Goal: Information Seeking & Learning: Learn about a topic

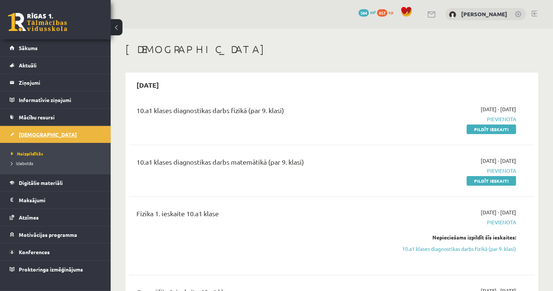
click at [55, 135] on link "[DEMOGRAPHIC_DATA]" at bounding box center [56, 134] width 92 height 17
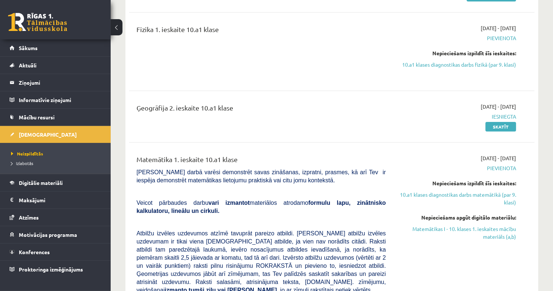
scroll to position [221, 0]
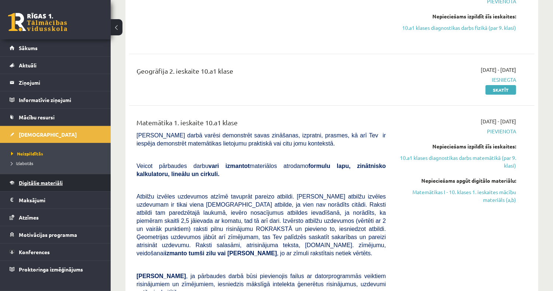
click at [41, 183] on span "Digitālie materiāli" at bounding box center [41, 183] width 44 height 7
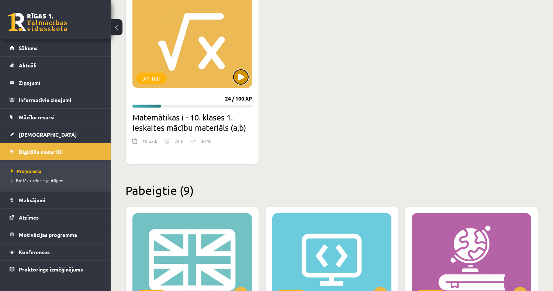
click at [239, 76] on button at bounding box center [240, 77] width 15 height 15
click at [201, 49] on div "XP 100" at bounding box center [191, 42] width 119 height 92
click at [187, 42] on div "XP 100" at bounding box center [191, 42] width 119 height 92
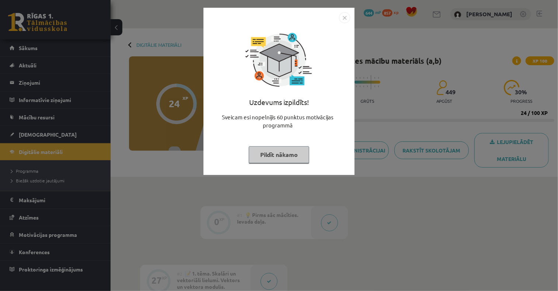
click at [281, 151] on button "Pildīt nākamo" at bounding box center [279, 154] width 60 height 17
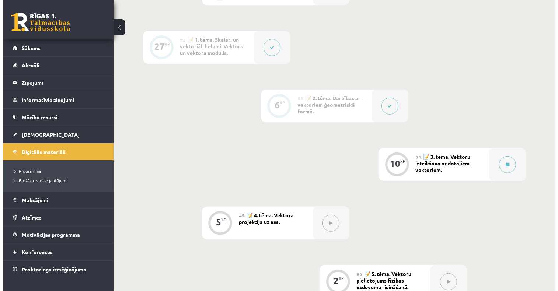
scroll to position [295, 0]
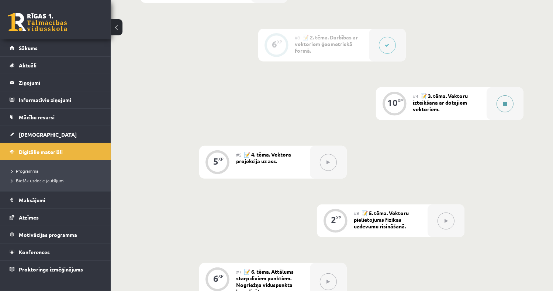
click at [506, 103] on icon at bounding box center [505, 104] width 4 height 4
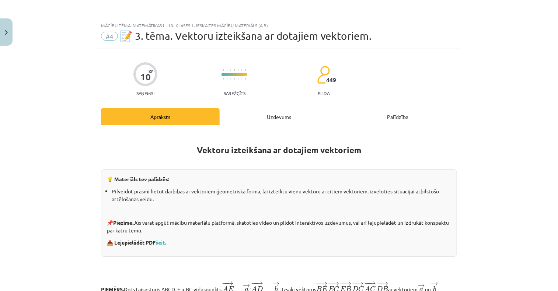
click at [283, 117] on div "Uzdevums" at bounding box center [279, 116] width 119 height 17
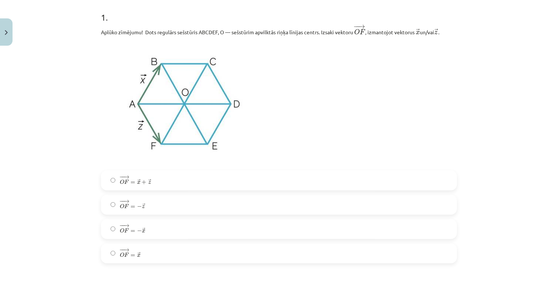
scroll to position [165, 0]
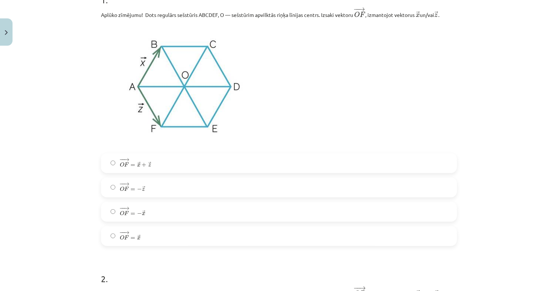
click at [146, 185] on label "− − → O F = − → z O F → = − z →" at bounding box center [279, 187] width 355 height 18
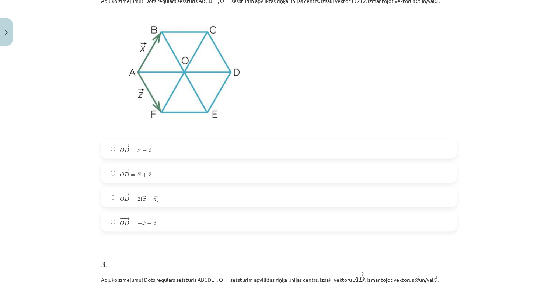
scroll to position [460, 0]
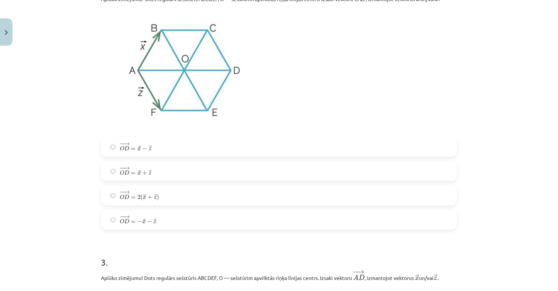
click at [138, 174] on span "x" at bounding box center [139, 173] width 3 height 3
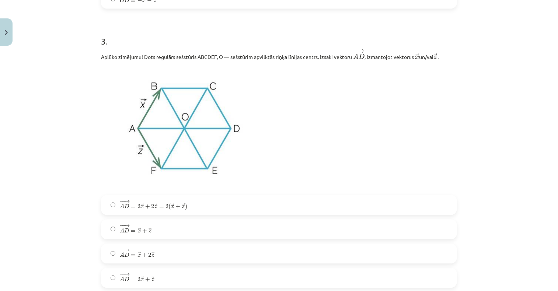
scroll to position [755, 0]
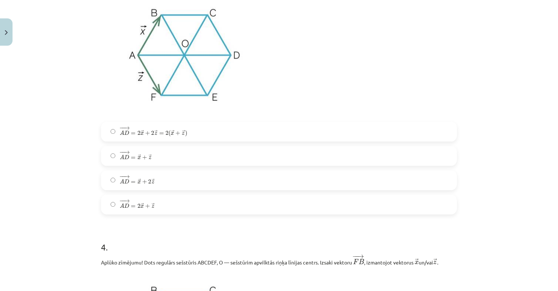
click at [150, 158] on label "− − → A D = → x + → z A D → = x → + z →" at bounding box center [279, 156] width 355 height 18
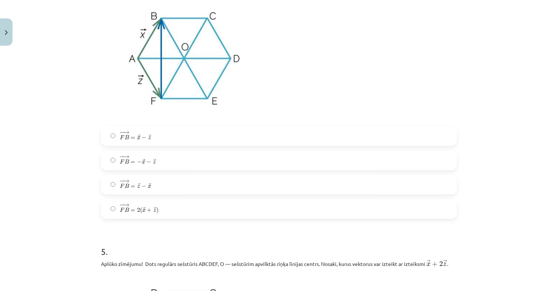
scroll to position [1050, 0]
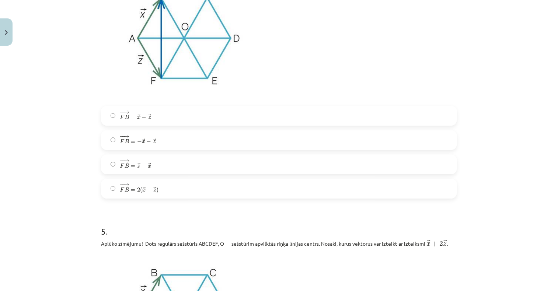
click at [153, 142] on span "z" at bounding box center [154, 141] width 3 height 3
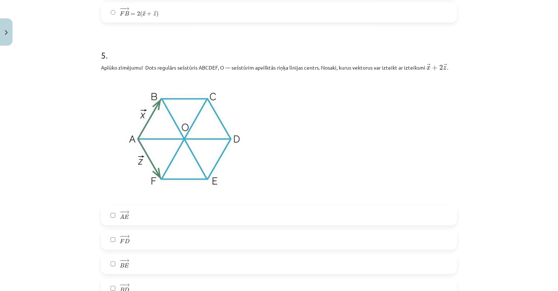
scroll to position [1271, 0]
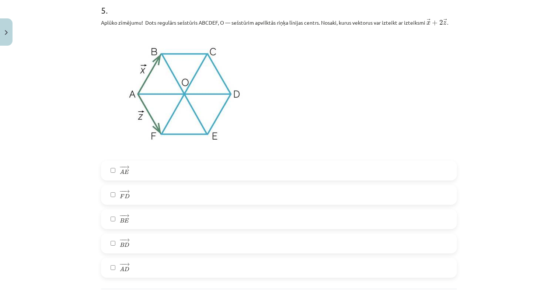
click at [134, 265] on label "− − → A D A D →" at bounding box center [279, 268] width 355 height 18
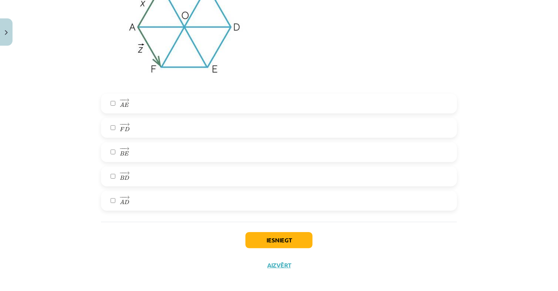
scroll to position [1345, 0]
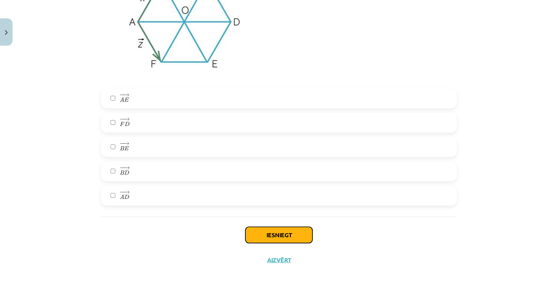
click at [284, 236] on button "Iesniegt" at bounding box center [279, 235] width 67 height 16
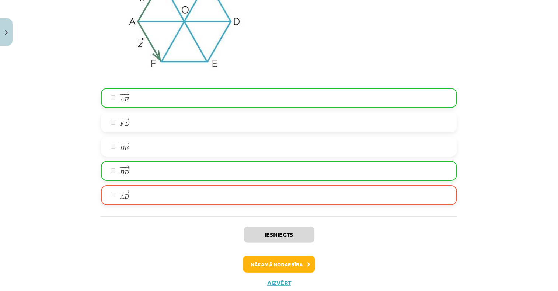
scroll to position [1368, 0]
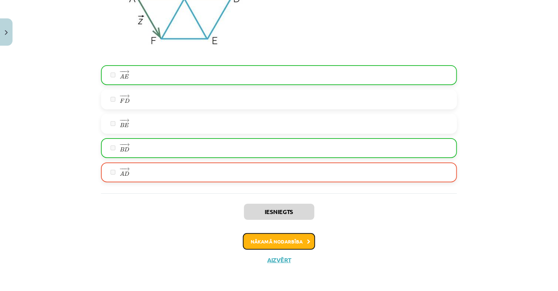
click at [271, 243] on button "Nākamā nodarbība" at bounding box center [279, 241] width 72 height 17
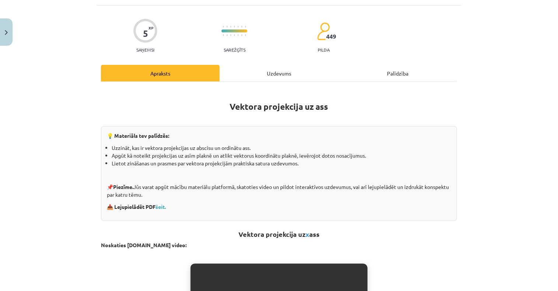
scroll to position [18, 0]
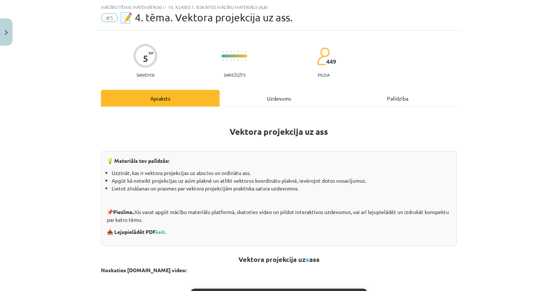
click at [282, 98] on div "Uzdevums" at bounding box center [279, 98] width 119 height 17
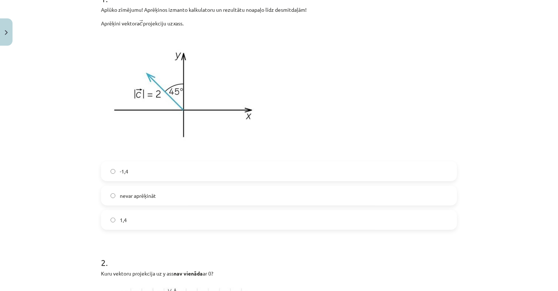
scroll to position [129, 0]
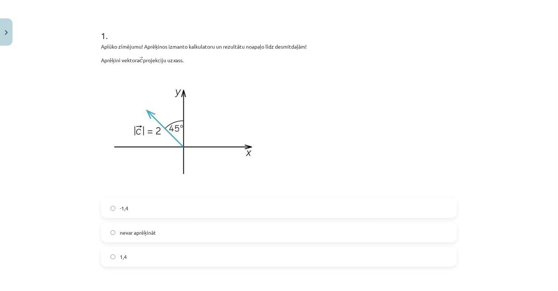
click at [138, 203] on label "-1,4" at bounding box center [279, 208] width 355 height 18
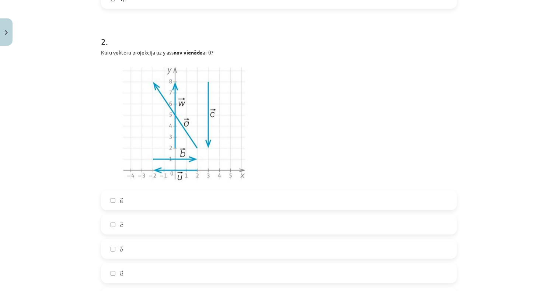
scroll to position [424, 0]
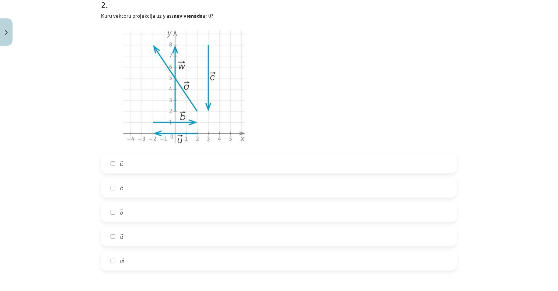
click at [126, 166] on label "→ a a →" at bounding box center [279, 163] width 355 height 18
click at [140, 261] on label "→ w w →" at bounding box center [279, 261] width 355 height 18
click at [133, 183] on label "→ c c →" at bounding box center [279, 188] width 355 height 18
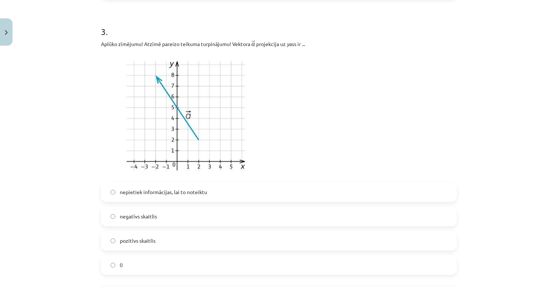
scroll to position [719, 0]
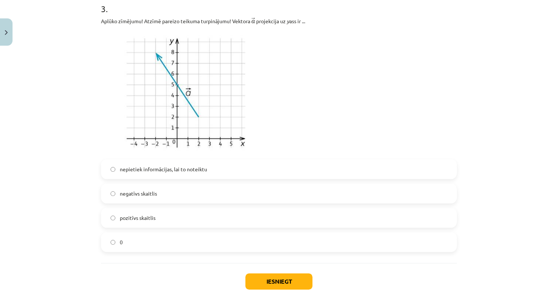
click at [150, 193] on span "negatīvs skaitlis" at bounding box center [138, 194] width 37 height 8
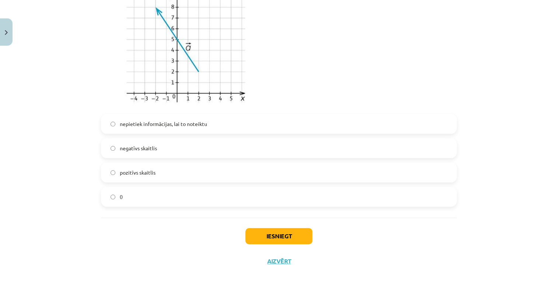
scroll to position [765, 0]
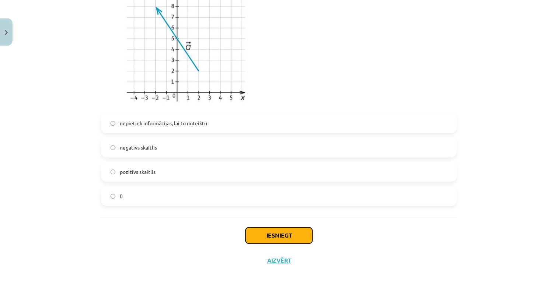
click at [271, 231] on button "Iesniegt" at bounding box center [279, 235] width 67 height 16
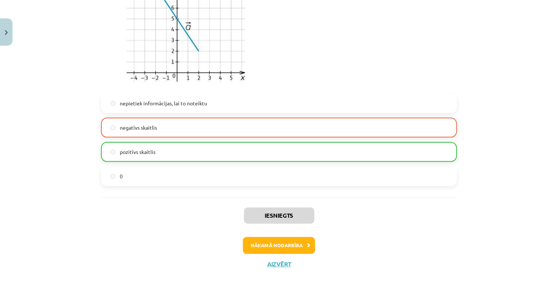
scroll to position [788, 0]
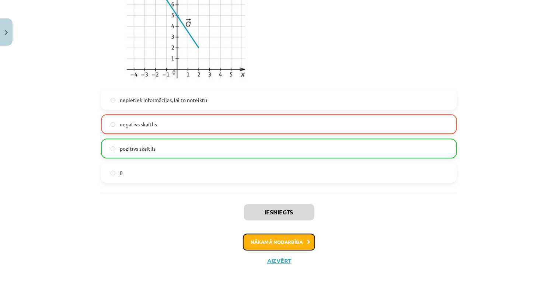
click at [279, 240] on button "Nākamā nodarbība" at bounding box center [279, 242] width 72 height 17
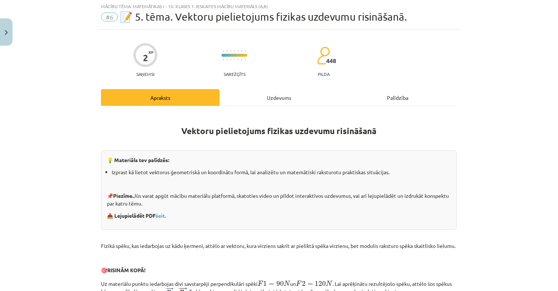
scroll to position [18, 0]
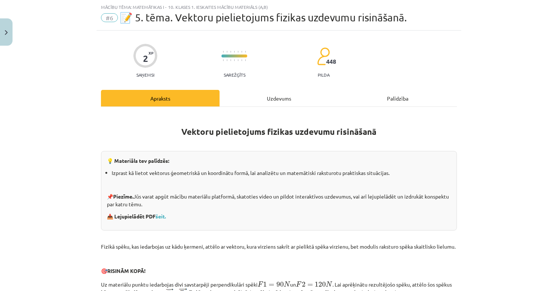
click at [278, 99] on div "Uzdevums" at bounding box center [279, 98] width 119 height 17
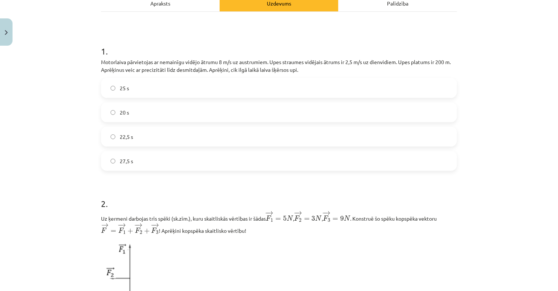
scroll to position [129, 0]
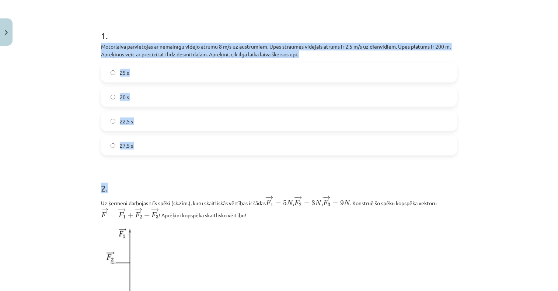
drag, startPoint x: 94, startPoint y: 46, endPoint x: 446, endPoint y: 157, distance: 368.9
click at [446, 157] on div "2 XP Saņemsi Sarežģīts 448 pilda Apraksts Uzdevums Palīdzība 1 . Motorlaiva pār…" at bounding box center [279, 206] width 365 height 573
copy form "Motorlaiva pārvietojas ar nemainīgu vidējo ātrumu 8 m/s uz austrumiem. Upes str…"
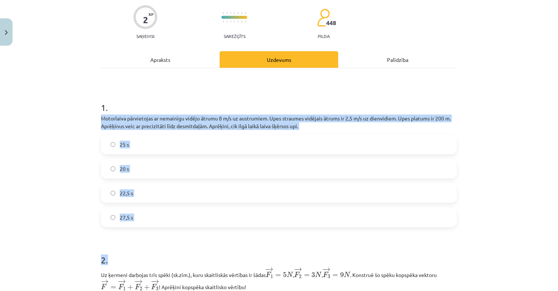
scroll to position [184, 0]
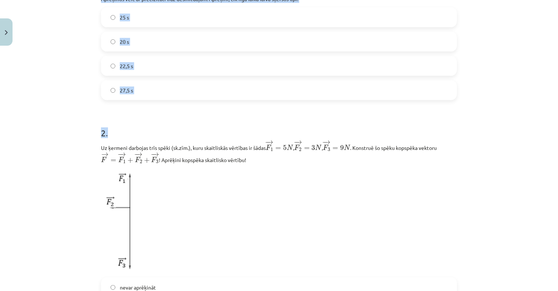
click at [156, 16] on label "25 s" at bounding box center [279, 17] width 355 height 18
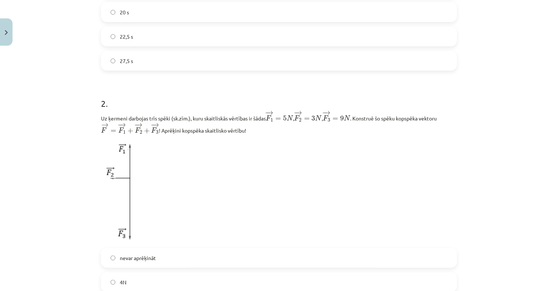
scroll to position [350, 0]
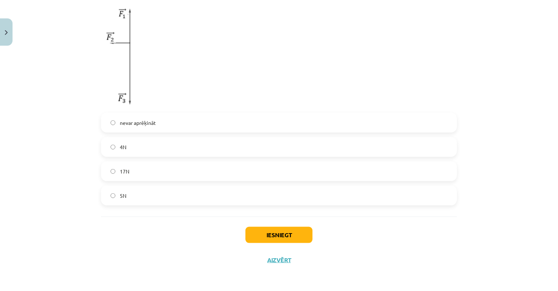
click at [129, 197] on label "5N" at bounding box center [279, 196] width 355 height 18
click at [272, 233] on button "Iesniegt" at bounding box center [279, 235] width 67 height 16
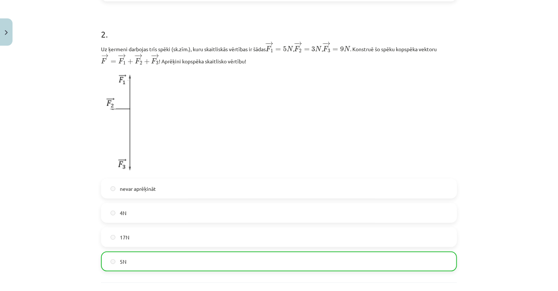
scroll to position [373, 0]
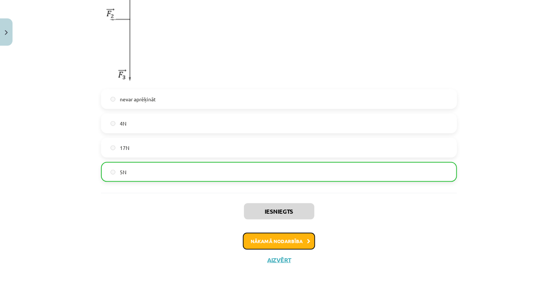
click at [274, 241] on button "Nākamā nodarbība" at bounding box center [279, 241] width 72 height 17
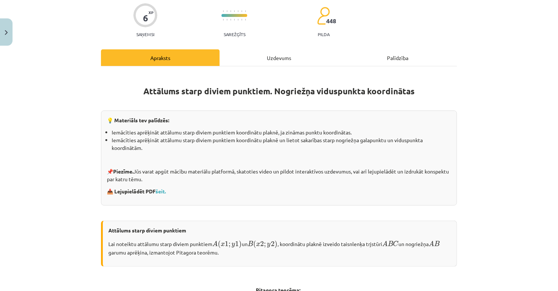
scroll to position [18, 0]
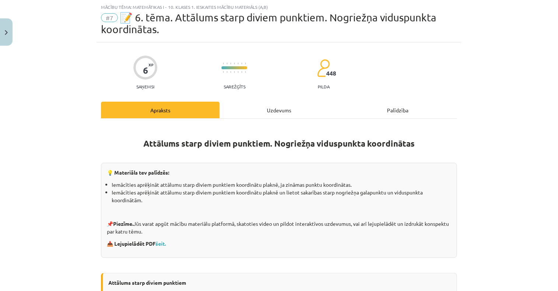
click at [274, 111] on div "Uzdevums" at bounding box center [279, 110] width 119 height 17
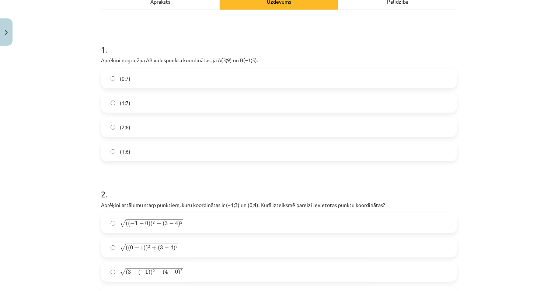
scroll to position [129, 0]
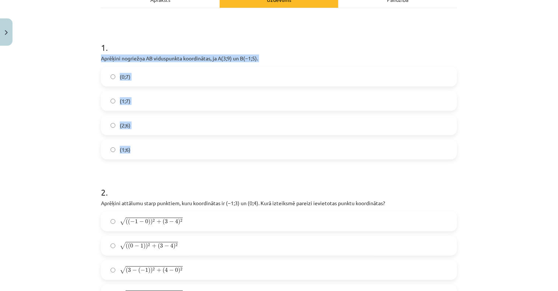
drag, startPoint x: 88, startPoint y: 58, endPoint x: 260, endPoint y: 144, distance: 192.3
click at [260, 144] on div "Mācību tēma: Matemātikas i - 10. klases 1. ieskaites mācību materiāls (a,b) #7 …" at bounding box center [279, 145] width 558 height 291
copy div "Aprēķini nogriežņa ﻿AB viduspunkta koordinātas, ja ﻿A(3;9) un ﻿B(−1;5). (0;7) (…"
click at [145, 105] on label "(1;7)" at bounding box center [279, 101] width 355 height 18
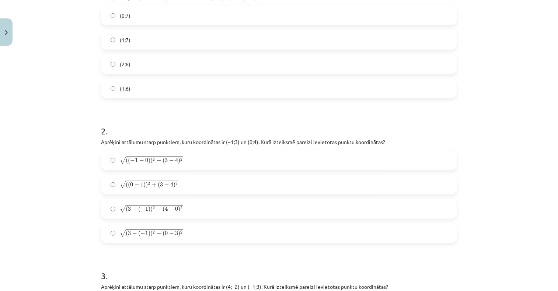
scroll to position [203, 0]
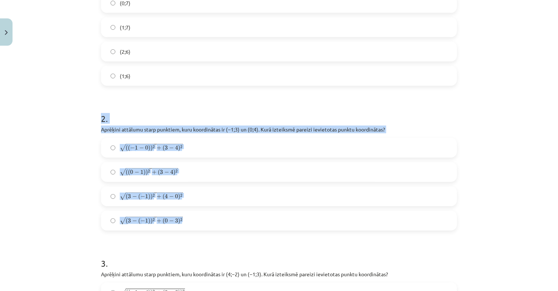
drag, startPoint x: 90, startPoint y: 119, endPoint x: 312, endPoint y: 215, distance: 241.6
click at [312, 215] on div "Mācību tēma: Matemātikas i - 10. klases 1. ieskaites mācību materiāls (a,b) #7 …" at bounding box center [279, 145] width 558 height 291
copy div "2 . Aprēķini attālumu starp punktiem, kuru koordinātas ir ﻿(−1;3) un ﻿(0;4). Ku…"
click at [139, 149] on span "−" at bounding box center [141, 148] width 5 height 4
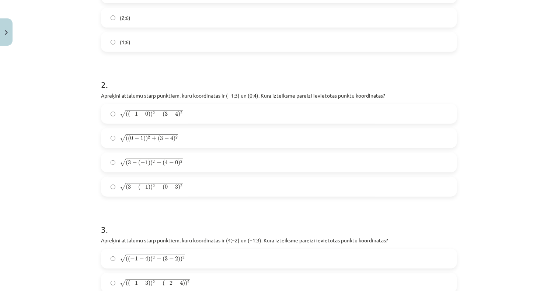
scroll to position [387, 0]
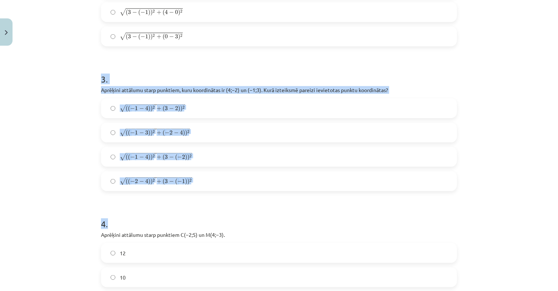
drag, startPoint x: 87, startPoint y: 80, endPoint x: 227, endPoint y: 194, distance: 180.4
click at [227, 194] on div "Mācību tēma: Matemātikas i - 10. klases 1. ieskaites mācību materiāls (a,b) #7 …" at bounding box center [279, 145] width 558 height 291
click at [68, 84] on div "Mācību tēma: Matemātikas i - 10. klases 1. ieskaites mācību materiāls (a,b) #7 …" at bounding box center [279, 145] width 558 height 291
drag, startPoint x: 96, startPoint y: 78, endPoint x: 210, endPoint y: 182, distance: 154.3
click at [210, 182] on div "6 XP Saņemsi Sarežģīts 448 pilda Apraksts Uzdevums Palīdzība 1 . Aprēķini nogri…" at bounding box center [279, 248] width 365 height 1149
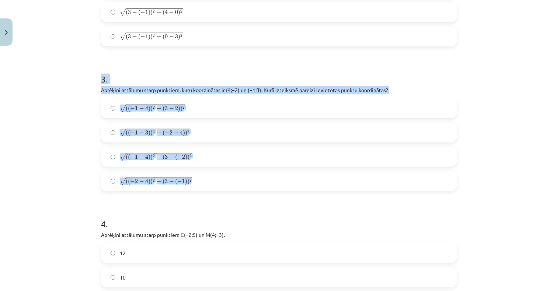
drag, startPoint x: 210, startPoint y: 182, endPoint x: 212, endPoint y: 90, distance: 92.2
copy div "3 . Aprēķini attālumu starp punktiem, kuru koordinātas ir ﻿(4;−2) un ﻿(−1;3)﻿. …"
click at [130, 155] on span "−" at bounding box center [132, 157] width 5 height 4
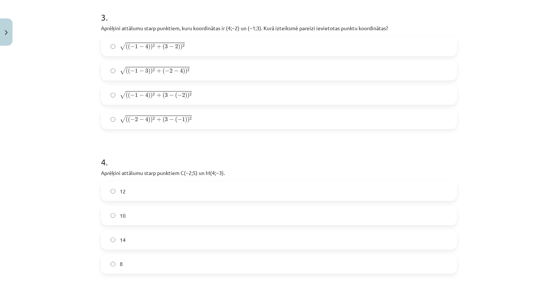
scroll to position [572, 0]
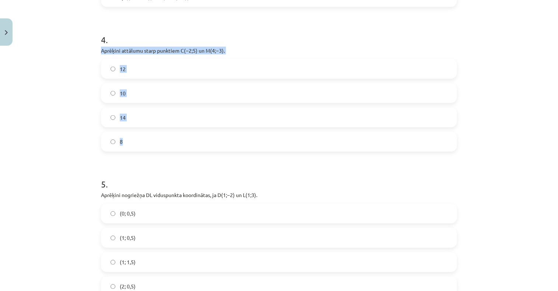
drag, startPoint x: 84, startPoint y: 47, endPoint x: 276, endPoint y: 149, distance: 216.9
click at [276, 149] on div "Mācību tēma: Matemātikas i - 10. klases 1. ieskaites mācību materiāls (a,b) #7 …" at bounding box center [279, 145] width 558 height 291
copy div "Aprēķini attālumu starp punktiem ﻿C(−2;5)﻿ un ﻿M(4;−3)﻿. 12 10 14 8"
click at [126, 92] on label "10" at bounding box center [279, 93] width 355 height 18
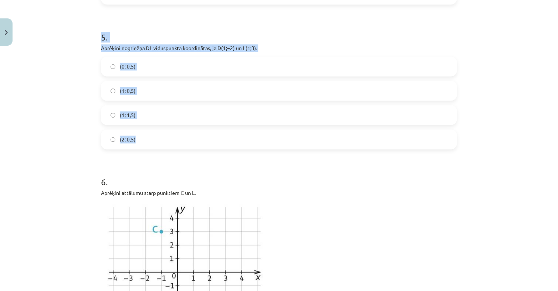
drag, startPoint x: 91, startPoint y: 40, endPoint x: 255, endPoint y: 140, distance: 192.3
click at [255, 140] on div "Mācību tēma: Matemātikas i - 10. klases 1. ieskaites mācību materiāls (a,b) #7 …" at bounding box center [279, 145] width 558 height 291
copy div "5 . Aprēķini nogriežņa ﻿DL﻿ viduspunkta koordinātas, ja ﻿D(1;−2) un ﻿L(1;3). (0…"
click at [139, 92] on label "(1; 0,5)" at bounding box center [279, 90] width 355 height 18
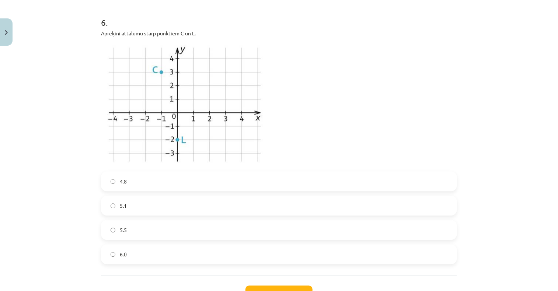
scroll to position [866, 0]
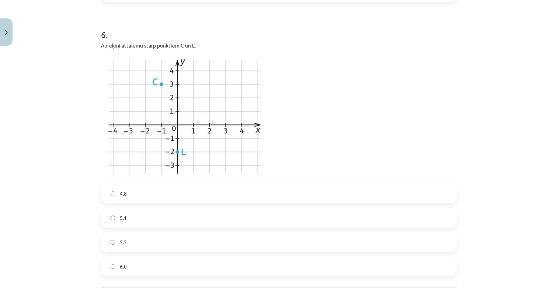
click at [138, 218] on label "5.1" at bounding box center [279, 218] width 355 height 18
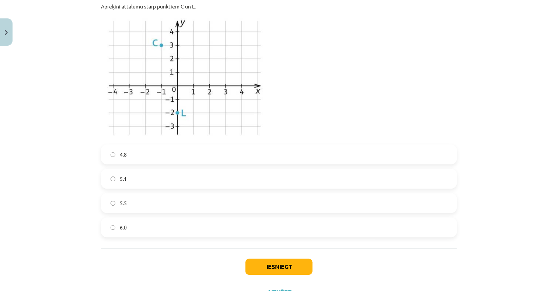
scroll to position [937, 0]
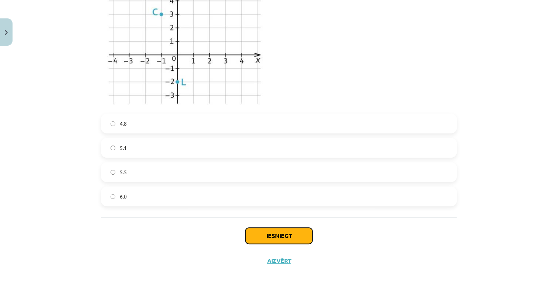
click at [265, 235] on button "Iesniegt" at bounding box center [279, 236] width 67 height 16
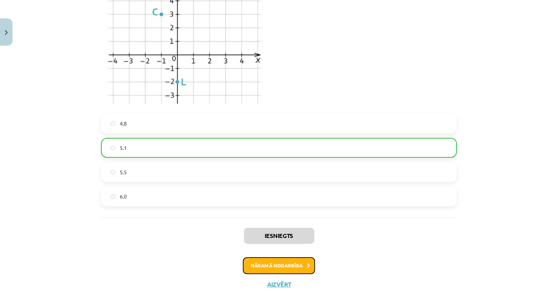
click at [291, 265] on button "Nākamā nodarbība" at bounding box center [279, 265] width 72 height 17
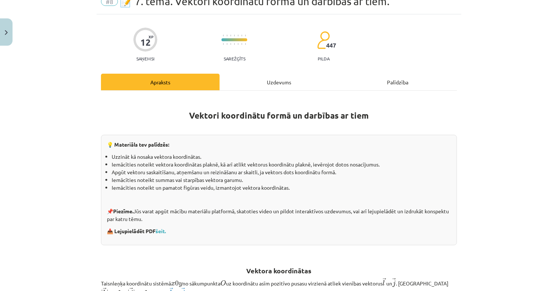
scroll to position [18, 0]
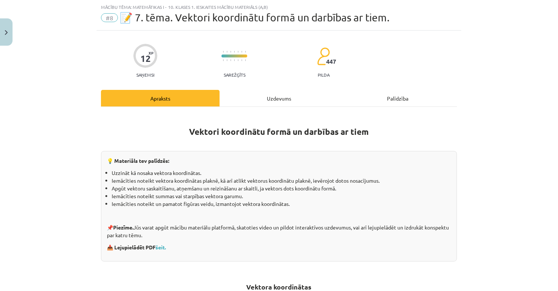
click at [270, 94] on div "Uzdevums" at bounding box center [279, 98] width 119 height 17
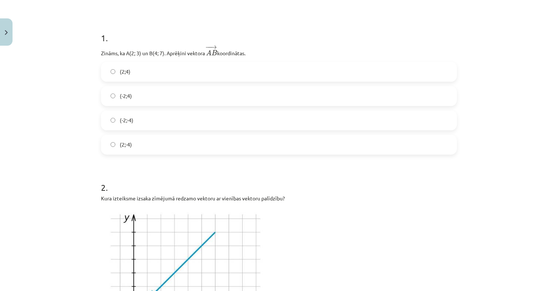
scroll to position [129, 0]
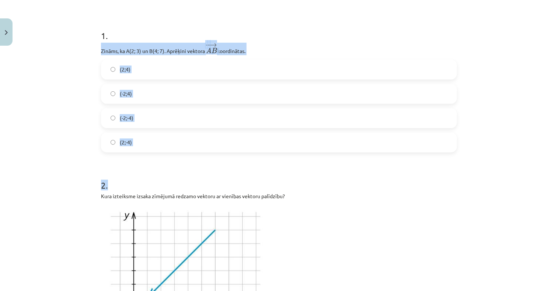
drag, startPoint x: 86, startPoint y: 44, endPoint x: 296, endPoint y: 159, distance: 239.9
click at [296, 159] on div "Mācību tēma: Matemātikas i - 10. klases 1. ieskaites mācību materiāls (a,b) #8 …" at bounding box center [279, 145] width 558 height 291
click at [38, 125] on div "Mācību tēma: Matemātikas i - 10. klases 1. ieskaites mācību materiāls (a,b) #8 …" at bounding box center [279, 145] width 558 height 291
drag, startPoint x: 91, startPoint y: 51, endPoint x: 255, endPoint y: 146, distance: 189.5
click at [255, 146] on div "Mācību tēma: Matemātikas i - 10. klases 1. ieskaites mācību materiāls (a,b) #8 …" at bounding box center [279, 145] width 558 height 291
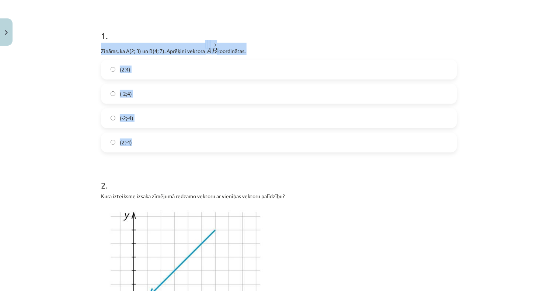
copy div "Zināms, ka A(2; 3) un B(4; 7). Aprēķini vektora ﻿ − − → A B A B → ﻿ koordinātas…"
click at [134, 94] on label "(-2;4)" at bounding box center [279, 94] width 355 height 18
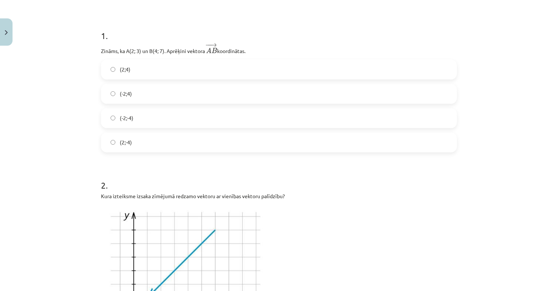
click at [140, 68] on label "(2;4)" at bounding box center [279, 69] width 355 height 18
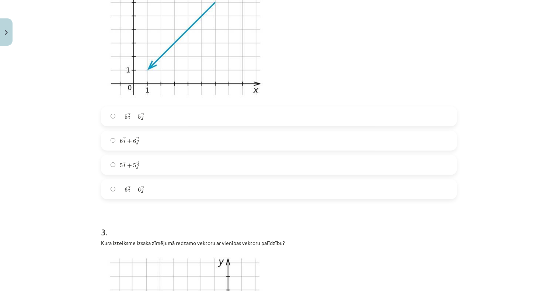
scroll to position [350, 0]
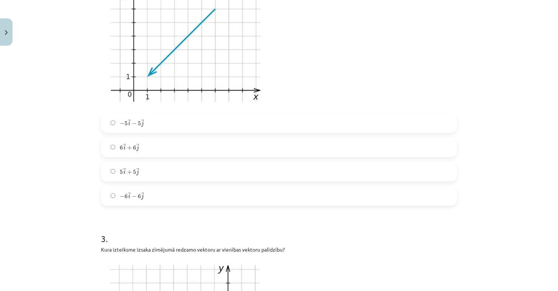
click at [168, 147] on label "6 → i + 6 → j 6 i → + 6 j →" at bounding box center [279, 147] width 355 height 18
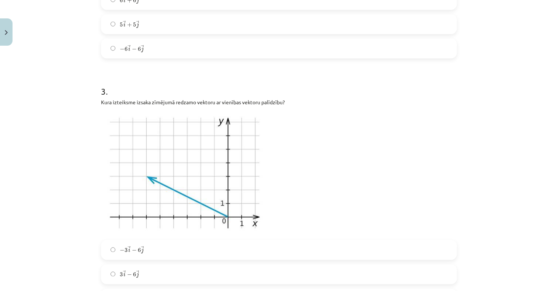
scroll to position [424, 0]
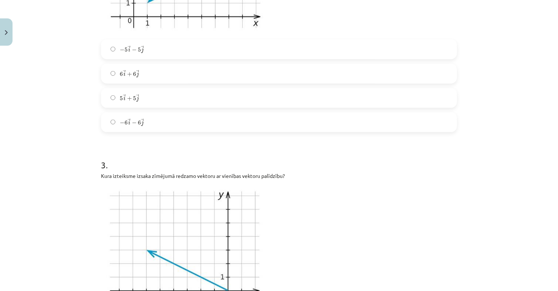
click at [145, 122] on label "− 6 → i − 6 → j − 6 i → − 6 j →" at bounding box center [279, 122] width 355 height 18
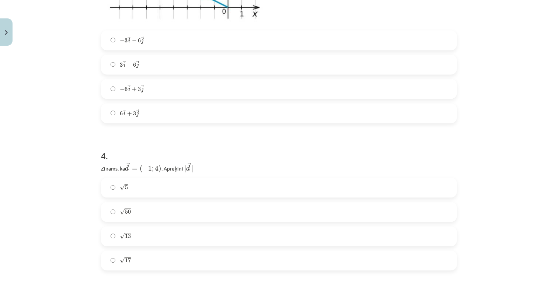
scroll to position [756, 0]
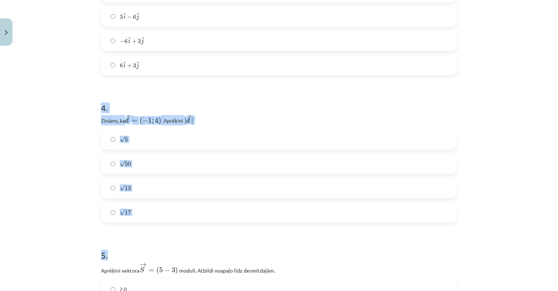
drag, startPoint x: 135, startPoint y: 105, endPoint x: 267, endPoint y: 235, distance: 185.4
click at [267, 235] on div "Mācību tēma: Matemātikas i - 10. klases 1. ieskaites mācību materiāls (a,b) #8 …" at bounding box center [279, 145] width 558 height 291
drag, startPoint x: 74, startPoint y: 124, endPoint x: 81, endPoint y: 117, distance: 9.7
click at [75, 124] on div "Mācību tēma: Matemātikas i - 10. klases 1. ieskaites mācību materiāls (a,b) #8 …" at bounding box center [279, 145] width 558 height 291
click at [101, 91] on h1 "4 ." at bounding box center [279, 101] width 356 height 23
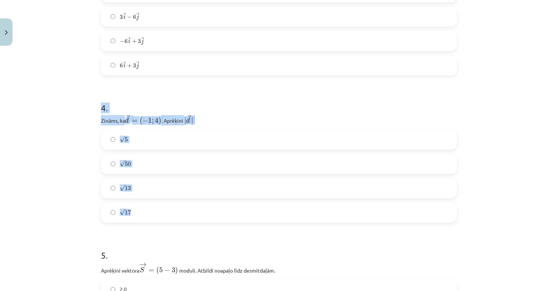
drag, startPoint x: 101, startPoint y: 104, endPoint x: 209, endPoint y: 211, distance: 152.5
click at [209, 211] on div "Mācību tēma: Matemātikas i - 10. klases 1. ieskaites mācību materiāls (a,b) #8 …" at bounding box center [279, 145] width 558 height 291
drag, startPoint x: 143, startPoint y: 121, endPoint x: 143, endPoint y: 126, distance: 4.8
copy div "4 . Zināms, ka → d = ( − 1 ; 4 ) d → = ( − 1 ; 4 ) ﻿. Aprēķini ﻿ | → d | | d → …"
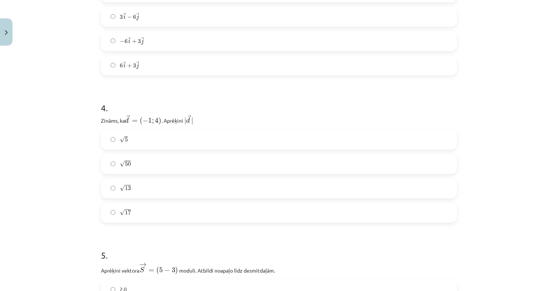
click at [137, 211] on label "√ 17 17" at bounding box center [279, 213] width 355 height 18
click at [148, 65] on label "6 → i + 3 → j 6 i → + 3 j →" at bounding box center [279, 65] width 355 height 18
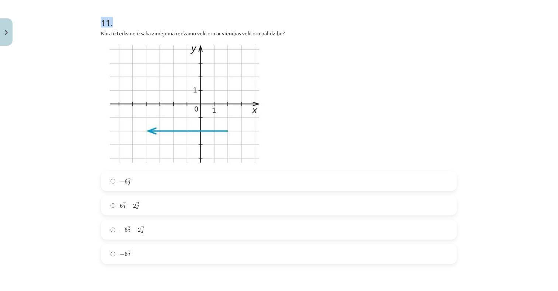
scroll to position [1795, 0]
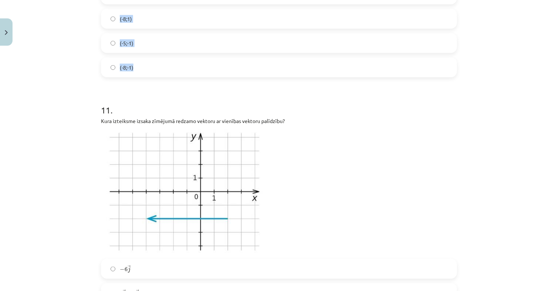
drag, startPoint x: 88, startPoint y: 38, endPoint x: 205, endPoint y: 56, distance: 118.3
click at [205, 56] on div "Mācību tēma: Matemātikas i - 10. klases 1. ieskaites mācību materiāls (a,b) #8 …" at bounding box center [279, 145] width 558 height 291
copy form "9 . Loremips dolorsi → A = ( 4 − 8 ) C → = ( 5 − 2 ) ﻿﻿ adipis. Elitsed doeiusm…"
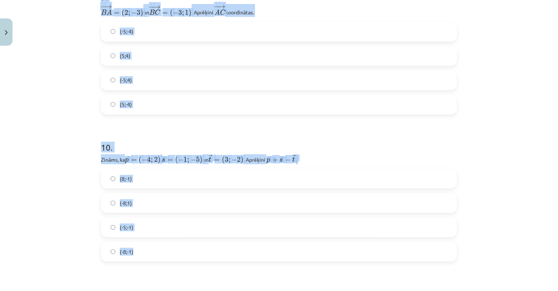
scroll to position [1500, 0]
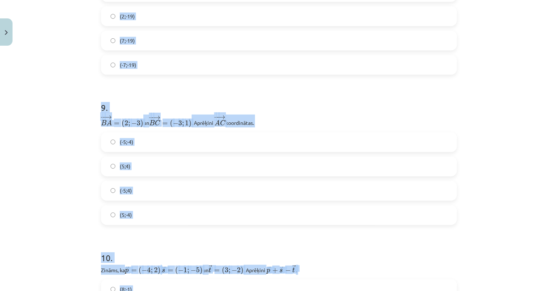
click at [69, 77] on div "Mācību tēma: Matemātikas i - 10. klases 1. ieskaites mācību materiāls (a,b) #8 …" at bounding box center [279, 145] width 558 height 291
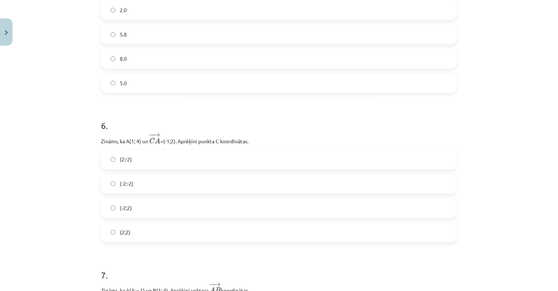
scroll to position [984, 0]
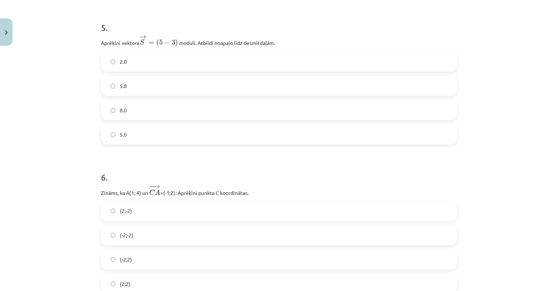
click at [133, 85] on label "5.8" at bounding box center [279, 86] width 355 height 18
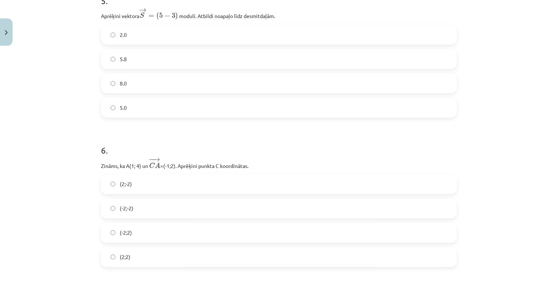
scroll to position [1057, 0]
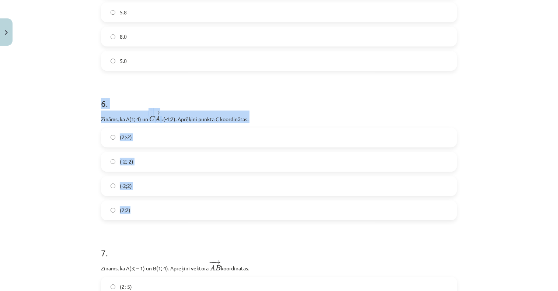
drag, startPoint x: 86, startPoint y: 105, endPoint x: 244, endPoint y: 208, distance: 188.8
click at [244, 208] on div "Mācību tēma: Matemātikas i - 10. klases 1. ieskaites mācību materiāls (a,b) #8 …" at bounding box center [279, 145] width 558 height 291
copy div "6 . Zināms, ka A(1; 4) un ﻿ − − → C A C A → =(-1;2)﻿. Aprēķini punkta C koordin…"
click at [139, 166] on label "(-2;-2)" at bounding box center [279, 162] width 355 height 18
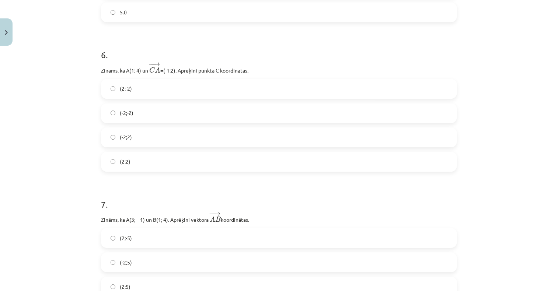
scroll to position [1205, 0]
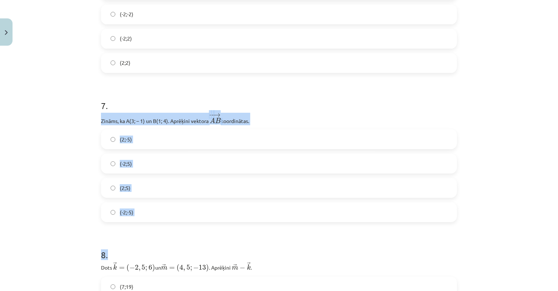
drag, startPoint x: 92, startPoint y: 122, endPoint x: 199, endPoint y: 225, distance: 149.2
click at [199, 225] on div "Mācību tēma: Matemātikas i - 10. klases 1. ieskaites mācību materiāls (a,b) #8 …" at bounding box center [279, 145] width 558 height 291
click at [131, 164] on label "(-2;5)" at bounding box center [279, 163] width 355 height 18
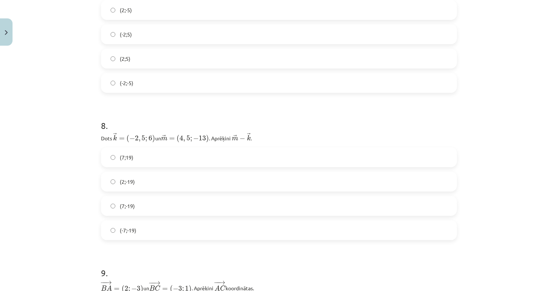
scroll to position [1352, 0]
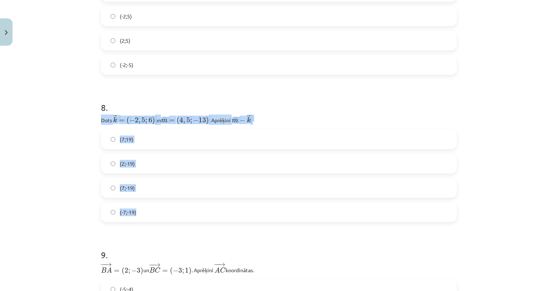
drag, startPoint x: 92, startPoint y: 120, endPoint x: 233, endPoint y: 214, distance: 169.3
click at [233, 214] on div "Mācību tēma: Matemātikas i - 10. klases 1. ieskaites mācību materiāls (a,b) #8 …" at bounding box center [279, 145] width 558 height 291
click at [67, 179] on div "Mācību tēma: Matemātikas i - 10. klases 1. ieskaites mācību materiāls (a,b) #8 …" at bounding box center [279, 145] width 558 height 291
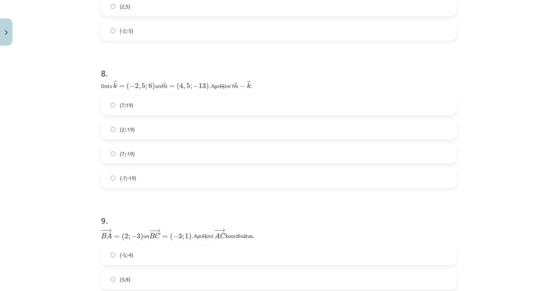
scroll to position [1389, 0]
click at [153, 154] on label "(7;-19)" at bounding box center [279, 151] width 355 height 18
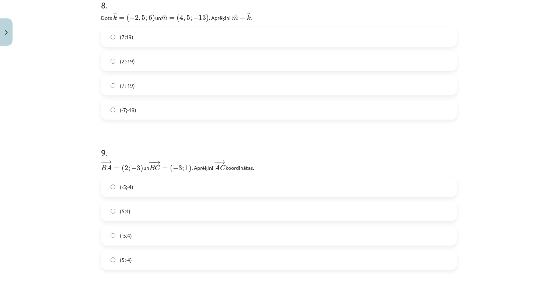
scroll to position [1500, 0]
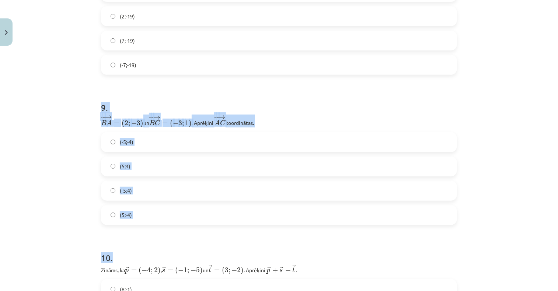
drag, startPoint x: 90, startPoint y: 111, endPoint x: 241, endPoint y: 238, distance: 198.1
click at [241, 238] on div "Mācību tēma: Matemātikas i - 10. klases 1. ieskaites mācību materiāls (a,b) #8 …" at bounding box center [279, 145] width 558 height 291
click at [103, 104] on h1 "9 ." at bounding box center [279, 101] width 356 height 23
click at [205, 105] on h1 "9 ." at bounding box center [279, 101] width 356 height 23
drag, startPoint x: 91, startPoint y: 108, endPoint x: 222, endPoint y: 205, distance: 162.7
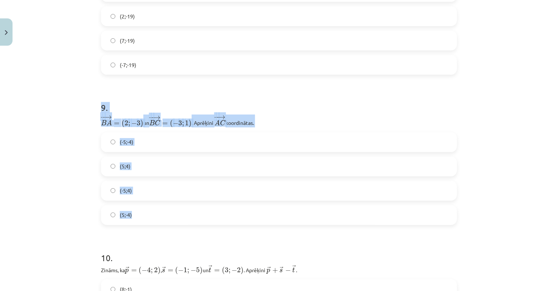
click at [222, 205] on div "Mācību tēma: Matemātikas i - 10. klases 1. ieskaites mācību materiāls (a,b) #8 …" at bounding box center [279, 145] width 558 height 291
drag, startPoint x: 222, startPoint y: 205, endPoint x: 168, endPoint y: 124, distance: 97.5
click at [71, 154] on div "Mācību tēma: Matemātikas i - 10. klases 1. ieskaites mācību materiāls (a,b) #8 …" at bounding box center [279, 145] width 558 height 291
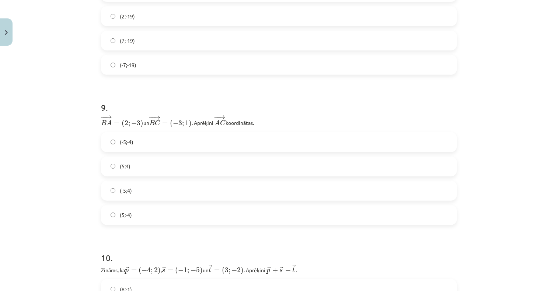
click at [138, 194] on label "(-5;4)" at bounding box center [279, 191] width 355 height 18
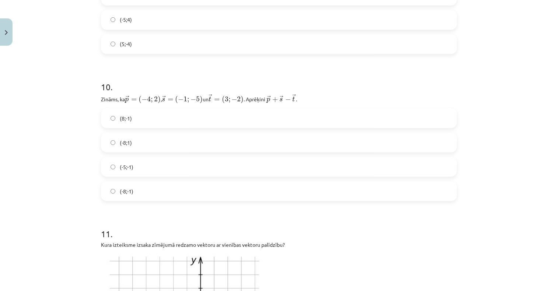
scroll to position [1684, 0]
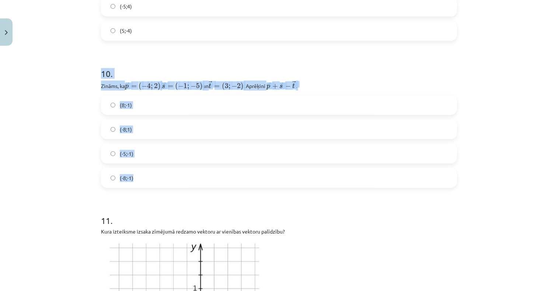
drag, startPoint x: 88, startPoint y: 80, endPoint x: 208, endPoint y: 182, distance: 157.2
click at [208, 182] on div "Mācību tēma: Matemātikas i - 10. klases 1. ieskaites mācību materiāls (a,b) #8 …" at bounding box center [279, 145] width 558 height 291
click at [134, 133] on label "(-8;1)" at bounding box center [279, 129] width 355 height 18
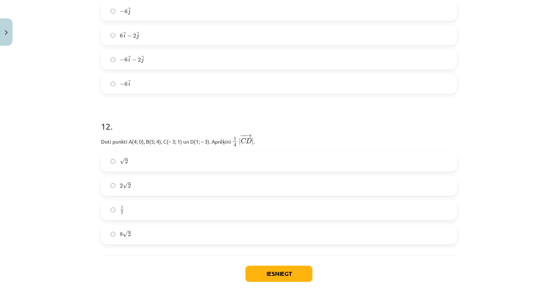
scroll to position [2093, 0]
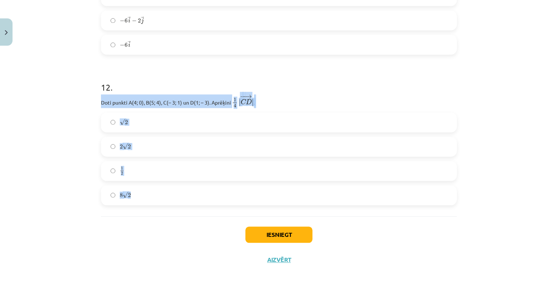
drag, startPoint x: 89, startPoint y: 102, endPoint x: 227, endPoint y: 207, distance: 173.4
click at [227, 207] on div "Mācību tēma: Matemātikas i - 10. klases 1. ieskaites mācību materiāls (a,b) #8 …" at bounding box center [279, 145] width 558 height 291
drag, startPoint x: 183, startPoint y: 104, endPoint x: 185, endPoint y: 108, distance: 4.8
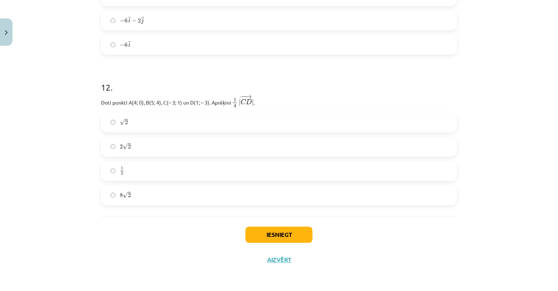
click at [122, 232] on div "Iesniegt Aizvērt" at bounding box center [279, 243] width 356 height 52
click at [133, 168] on label "1 2 1 2" at bounding box center [279, 171] width 355 height 18
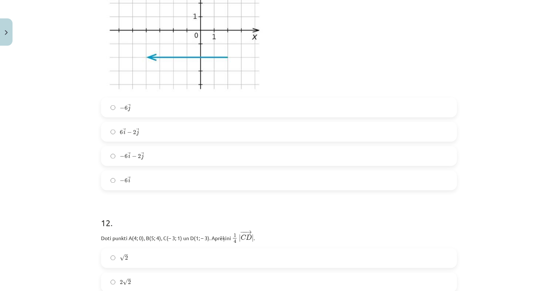
scroll to position [1946, 0]
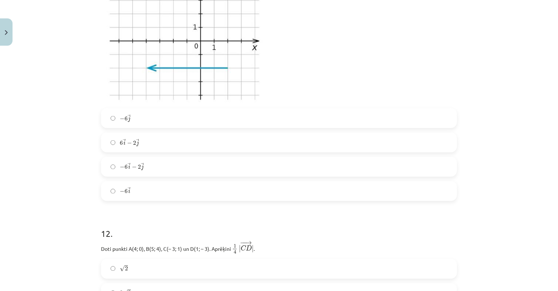
click at [140, 121] on label "− 6 → j − 6 j →" at bounding box center [279, 118] width 355 height 18
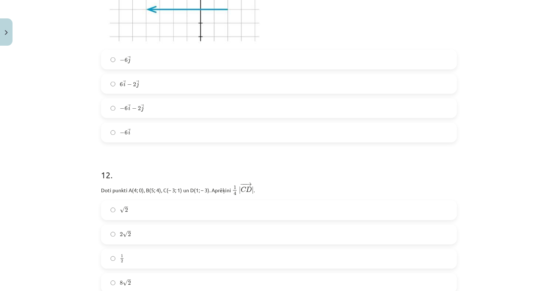
scroll to position [2093, 0]
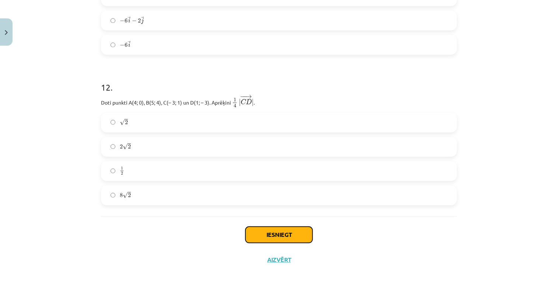
click at [283, 232] on button "Iesniegt" at bounding box center [279, 235] width 67 height 16
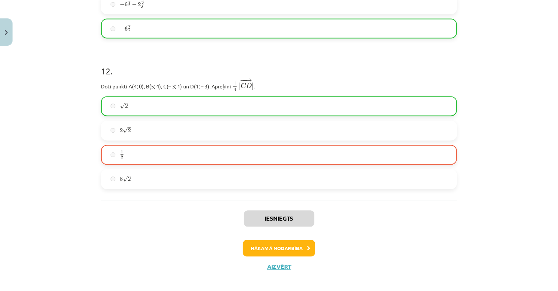
scroll to position [2116, 0]
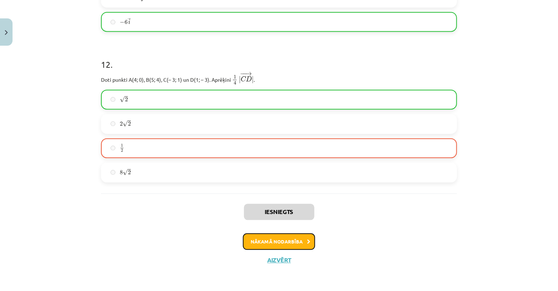
click at [279, 244] on button "Nākamā nodarbība" at bounding box center [279, 241] width 72 height 17
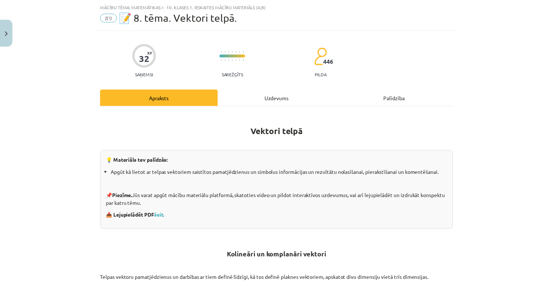
scroll to position [18, 0]
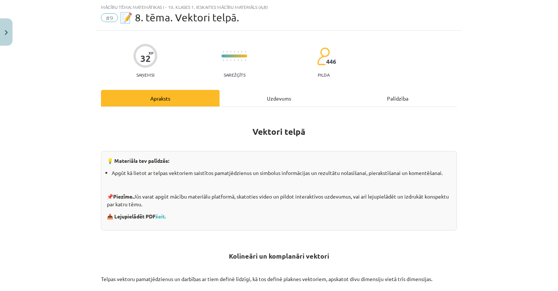
click at [136, 17] on span "📝 8. tēma. Vektori telpā." at bounding box center [179, 17] width 119 height 12
drag, startPoint x: 106, startPoint y: 17, endPoint x: 6, endPoint y: 40, distance: 102.7
click at [105, 17] on span "#9" at bounding box center [109, 17] width 17 height 9
click at [12, 38] on button "Close" at bounding box center [6, 31] width 13 height 27
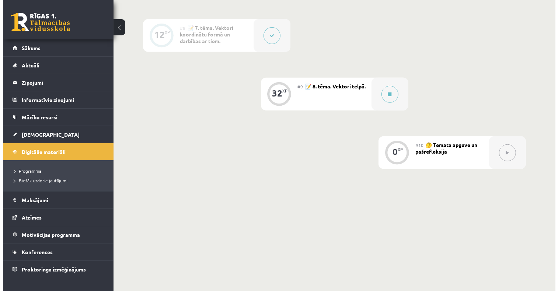
scroll to position [609, 0]
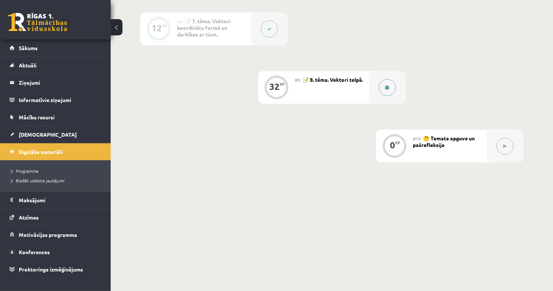
click at [388, 83] on button at bounding box center [387, 87] width 17 height 17
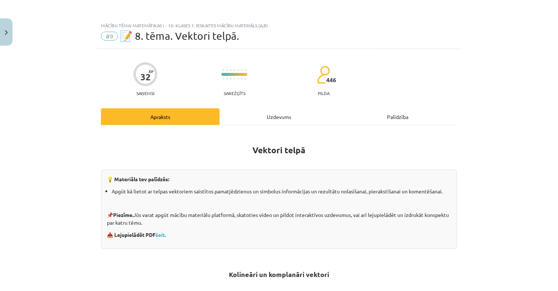
click at [277, 116] on div "Uzdevums" at bounding box center [279, 116] width 119 height 17
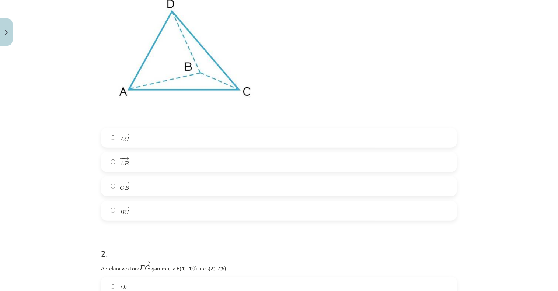
scroll to position [166, 0]
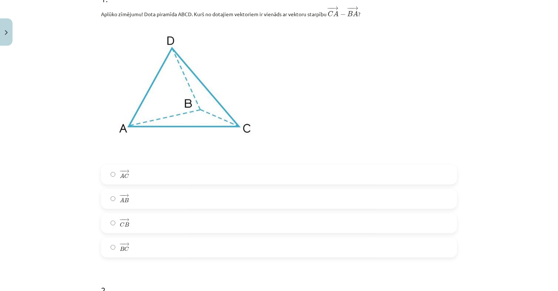
click at [134, 219] on label "− − → C B C B →" at bounding box center [279, 223] width 355 height 18
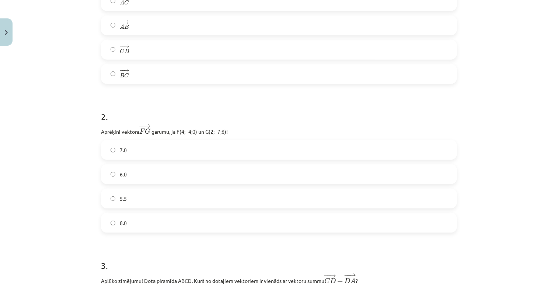
scroll to position [350, 0]
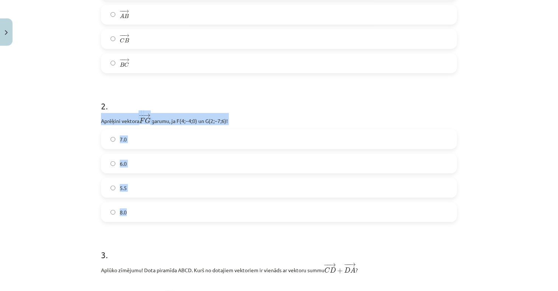
drag, startPoint x: 93, startPoint y: 118, endPoint x: 277, endPoint y: 223, distance: 211.2
click at [277, 223] on div "Mācību tēma: Matemātikas i - 10. klases 1. ieskaites mācību materiāls (a,b) #9 …" at bounding box center [279, 145] width 558 height 291
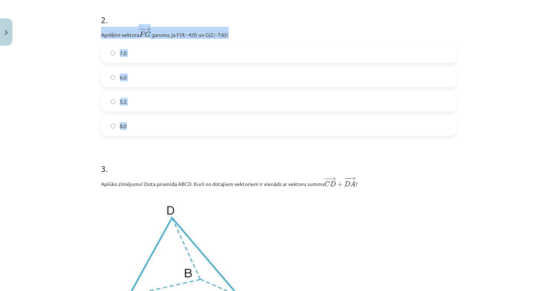
scroll to position [424, 0]
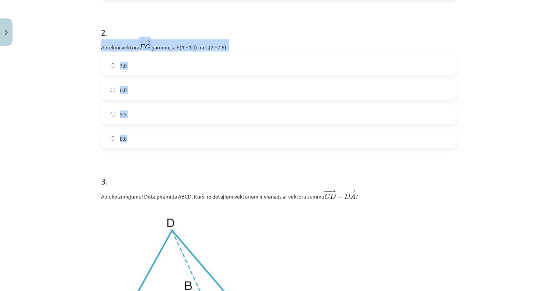
click at [142, 67] on label "7.0" at bounding box center [279, 65] width 355 height 18
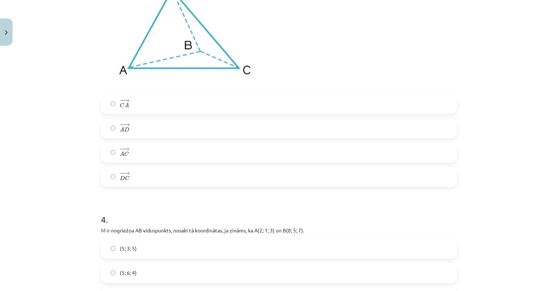
scroll to position [682, 0]
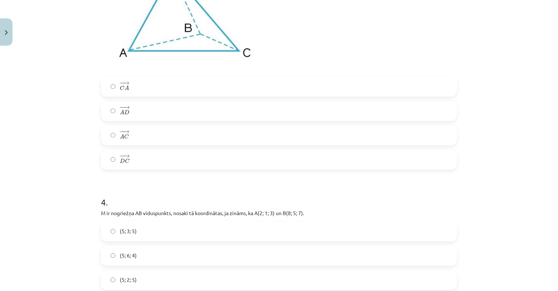
click at [137, 89] on label "− − → C A C A →" at bounding box center [279, 87] width 355 height 18
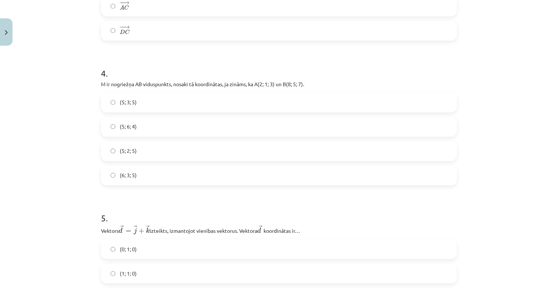
scroll to position [830, 0]
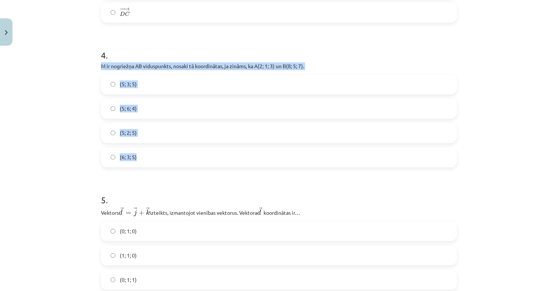
drag, startPoint x: 93, startPoint y: 66, endPoint x: 198, endPoint y: 151, distance: 135.0
click at [198, 151] on div "Mācību tēma: Matemātikas i - 10. klases 1. ieskaites mācību materiāls (a,b) #9 …" at bounding box center [279, 145] width 558 height 291
drag, startPoint x: 198, startPoint y: 151, endPoint x: 165, endPoint y: 68, distance: 89.0
click at [157, 83] on label "(5; 3; 5)" at bounding box center [279, 84] width 355 height 18
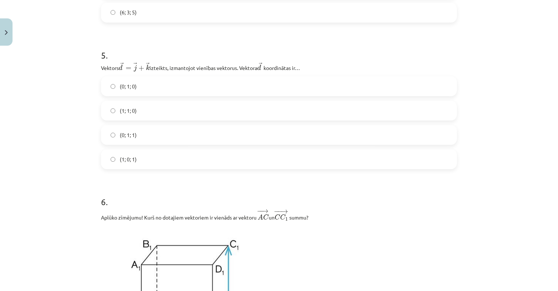
scroll to position [1014, 0]
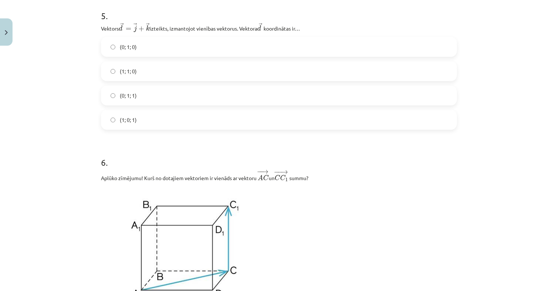
drag, startPoint x: 88, startPoint y: 22, endPoint x: 214, endPoint y: 61, distance: 131.8
click at [217, 62] on div "Mācību tēma: Matemātikas i - 10. klases 1. ieskaites mācību materiāls (a,b) #9 …" at bounding box center [279, 145] width 558 height 291
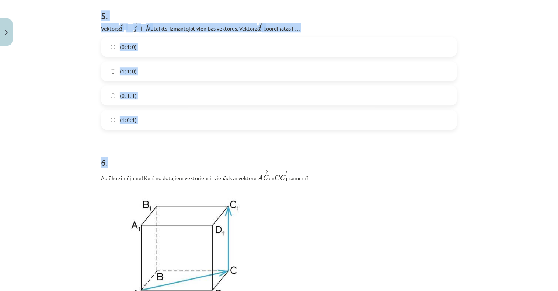
drag, startPoint x: 86, startPoint y: 21, endPoint x: 191, endPoint y: 125, distance: 148.4
click at [191, 125] on div "Mācību tēma: Matemātikas i - 10. klases 1. ieskaites mācību materiāls (a,b) #9 …" at bounding box center [279, 145] width 558 height 291
click at [137, 95] on label "(0; 1; 1)" at bounding box center [279, 95] width 355 height 18
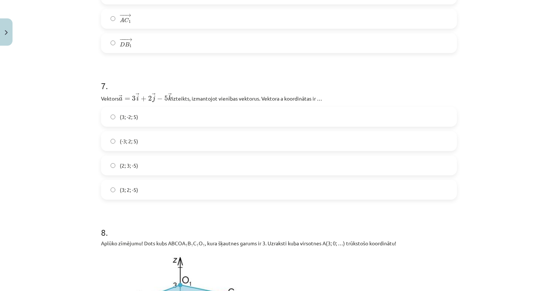
scroll to position [1383, 0]
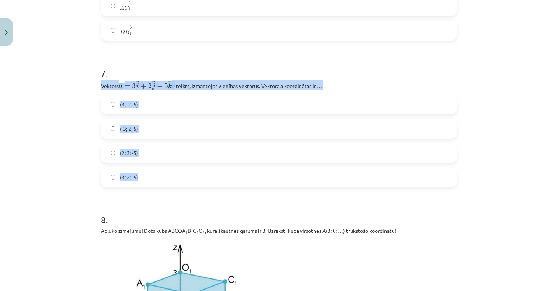
drag, startPoint x: 89, startPoint y: 84, endPoint x: 260, endPoint y: 185, distance: 198.6
click at [260, 185] on div "Mācību tēma: Matemātikas i - 10. klases 1. ieskaites mācību materiāls (a,b) #9 …" at bounding box center [279, 145] width 558 height 291
drag, startPoint x: 260, startPoint y: 185, endPoint x: 219, endPoint y: 88, distance: 105.5
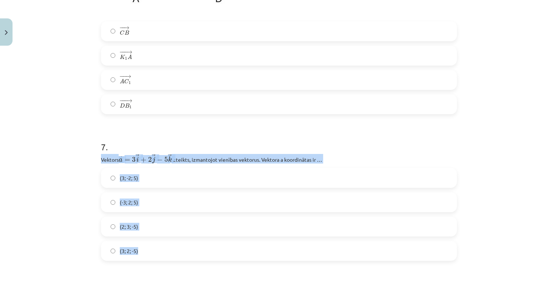
scroll to position [1198, 0]
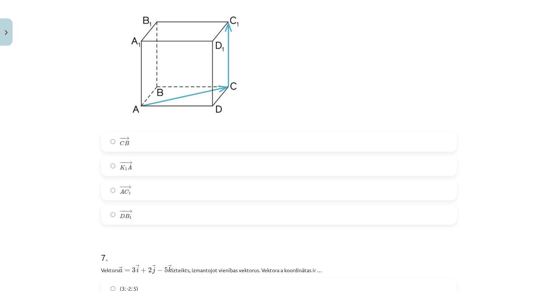
click at [142, 194] on label "− − → A C 1 A C 1 →" at bounding box center [279, 190] width 355 height 18
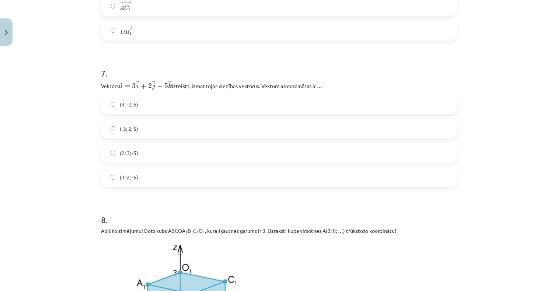
click at [150, 109] on label "(3; -2; 5)" at bounding box center [279, 104] width 355 height 18
click at [150, 181] on label "(3; 2; -5)" at bounding box center [279, 177] width 355 height 18
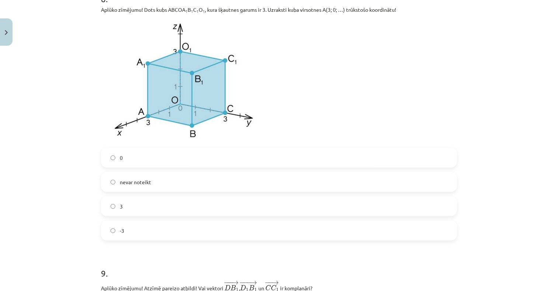
scroll to position [1641, 0]
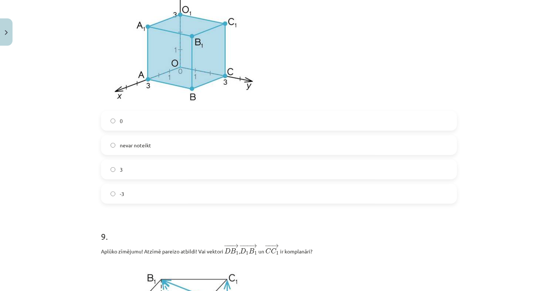
click at [144, 195] on label "-3" at bounding box center [279, 194] width 355 height 18
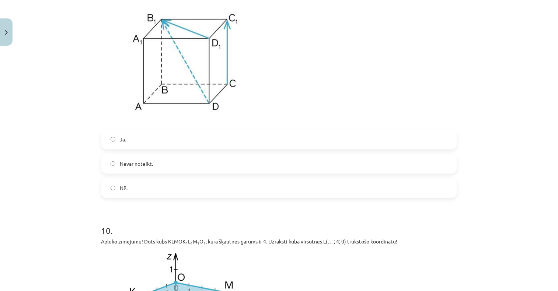
scroll to position [1936, 0]
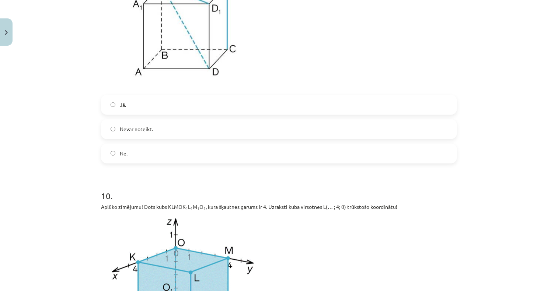
click at [164, 110] on label "Jā." at bounding box center [279, 105] width 355 height 18
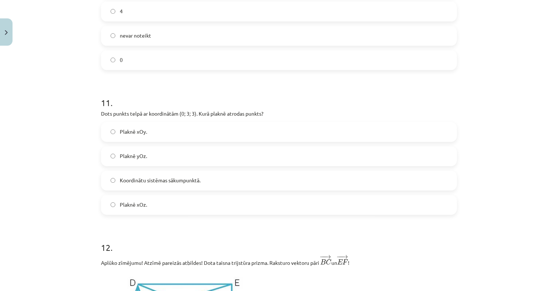
scroll to position [2304, 0]
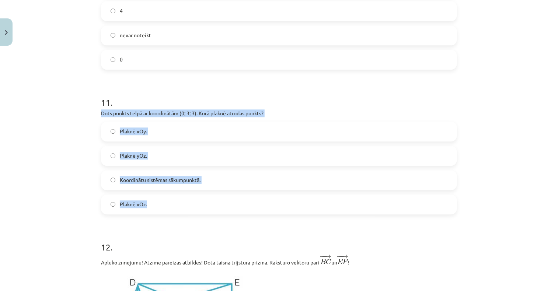
drag, startPoint x: 82, startPoint y: 116, endPoint x: 178, endPoint y: 201, distance: 128.5
click at [178, 201] on div "Mācību tēma: Matemātikas i - 10. klases 1. ieskaites mācību materiāls (a,b) #9 …" at bounding box center [279, 145] width 558 height 291
drag, startPoint x: 178, startPoint y: 201, endPoint x: 149, endPoint y: 116, distance: 90.0
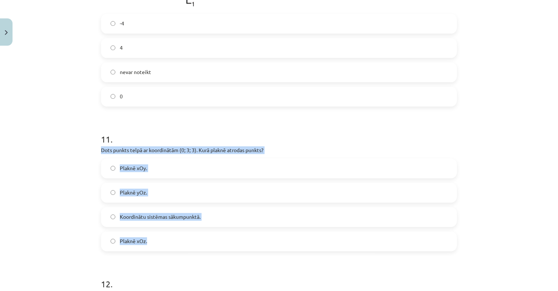
scroll to position [2231, 0]
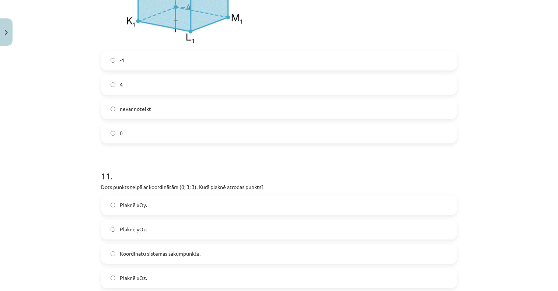
click at [150, 63] on label "-4" at bounding box center [279, 60] width 355 height 18
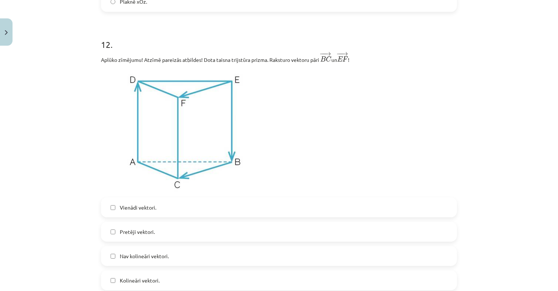
scroll to position [2378, 0]
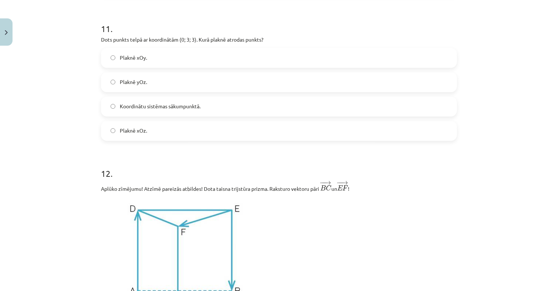
click at [142, 86] on span "Plaknē yOz." at bounding box center [133, 82] width 27 height 8
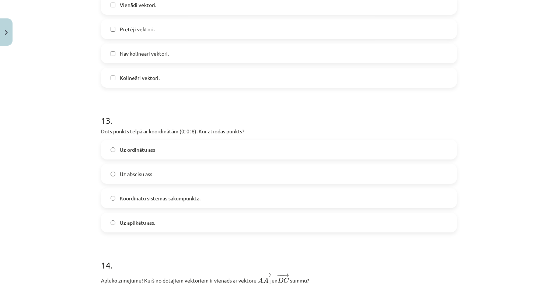
scroll to position [2747, 0]
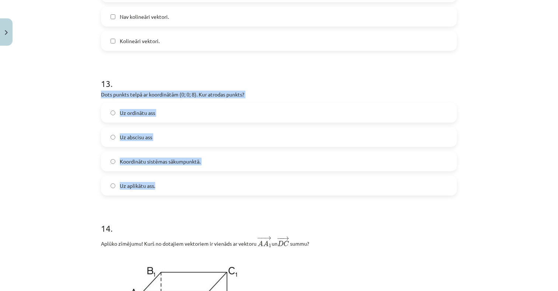
drag, startPoint x: 90, startPoint y: 97, endPoint x: 229, endPoint y: 194, distance: 169.5
click at [229, 194] on div "Mācību tēma: Matemātikas i - 10. klases 1. ieskaites mācību materiāls (a,b) #9 …" at bounding box center [279, 145] width 558 height 291
drag, startPoint x: 229, startPoint y: 194, endPoint x: 177, endPoint y: 100, distance: 107.9
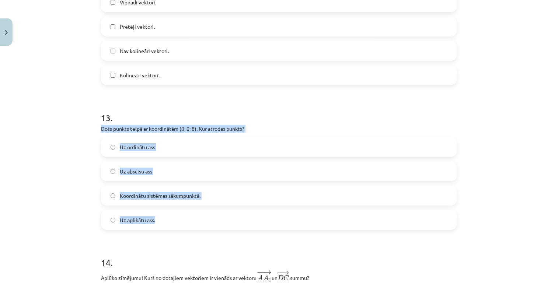
scroll to position [2673, 0]
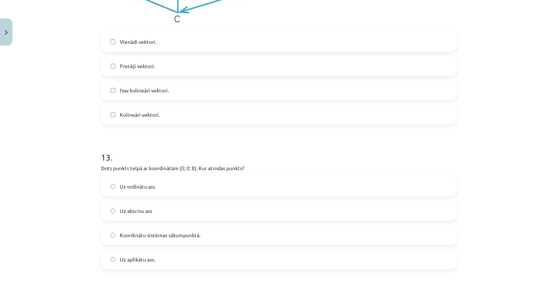
click at [149, 45] on span "Vienādi vektori." at bounding box center [138, 42] width 37 height 8
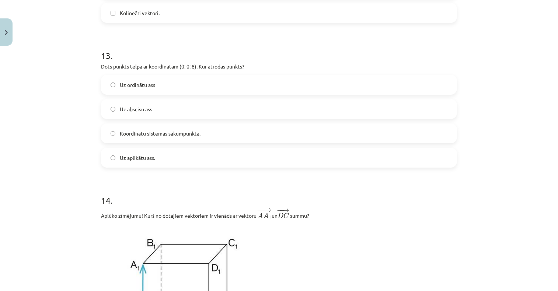
scroll to position [2784, 0]
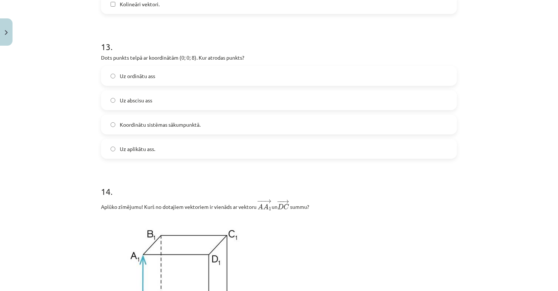
click at [139, 153] on span "Uz aplikātu ass." at bounding box center [137, 149] width 35 height 8
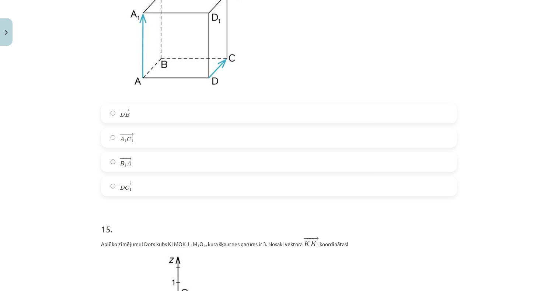
scroll to position [3042, 0]
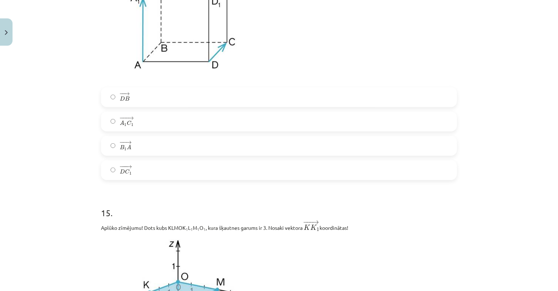
click at [143, 128] on label "− −− → A 1 C 1 A 1 C 1 →" at bounding box center [279, 121] width 355 height 18
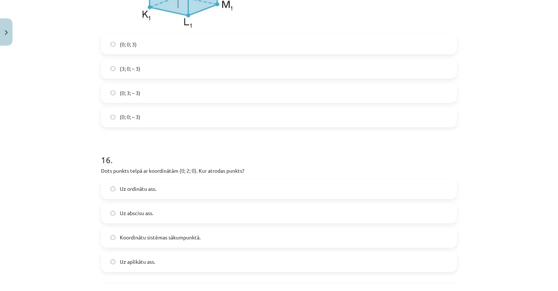
scroll to position [3445, 0]
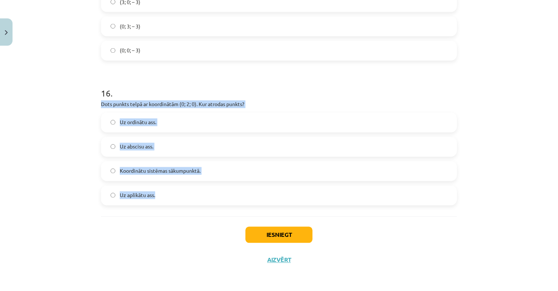
drag, startPoint x: 90, startPoint y: 105, endPoint x: 184, endPoint y: 195, distance: 129.6
click at [184, 195] on div "Mācību tēma: Matemātikas i - 10. klases 1. ieskaites mācību materiāls (a,b) #9 …" at bounding box center [279, 145] width 558 height 291
drag, startPoint x: 184, startPoint y: 195, endPoint x: 180, endPoint y: 104, distance: 90.8
click at [154, 121] on label "Uz ordinātu ass." at bounding box center [279, 123] width 355 height 18
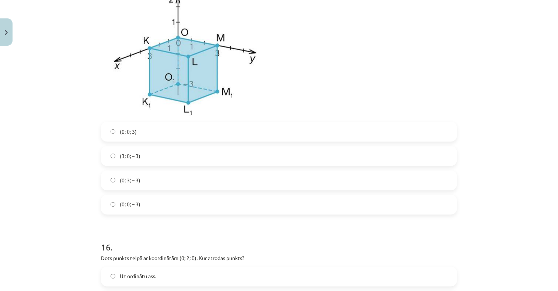
scroll to position [3261, 0]
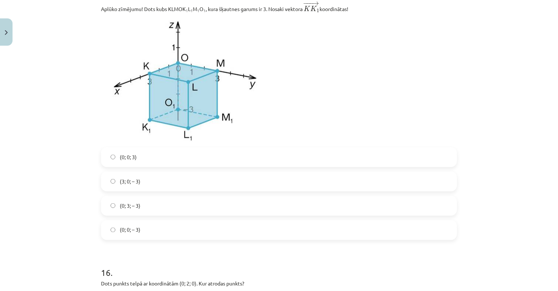
click at [139, 233] on label "(0; 0; – 3)" at bounding box center [279, 230] width 355 height 18
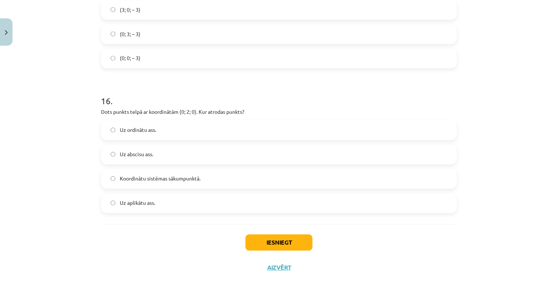
scroll to position [3445, 0]
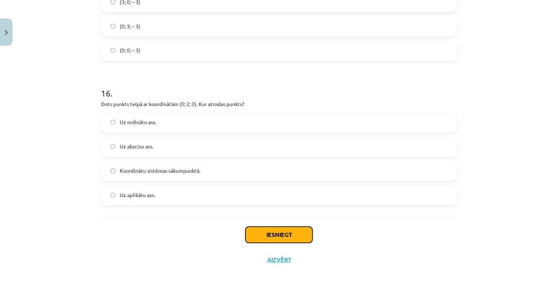
click at [268, 235] on button "Iesniegt" at bounding box center [279, 235] width 67 height 16
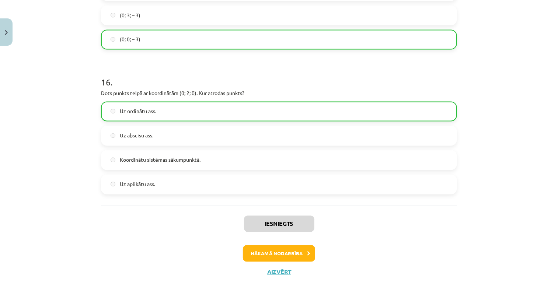
scroll to position [3469, 0]
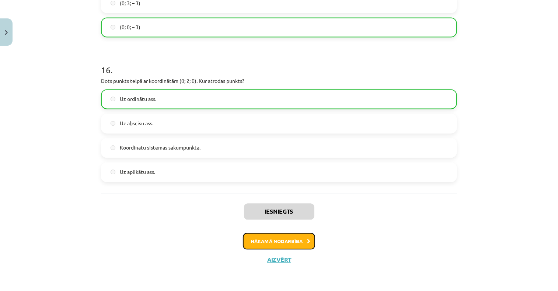
click at [277, 242] on button "Nākamā nodarbība" at bounding box center [279, 241] width 72 height 17
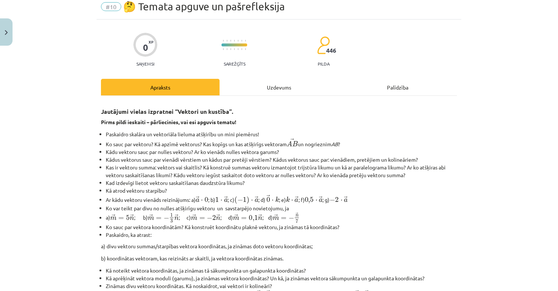
scroll to position [18, 0]
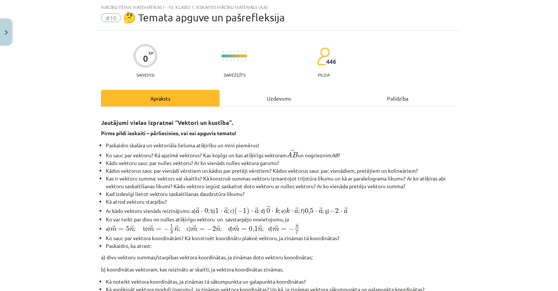
click at [279, 95] on div "Uzdevums" at bounding box center [279, 98] width 119 height 17
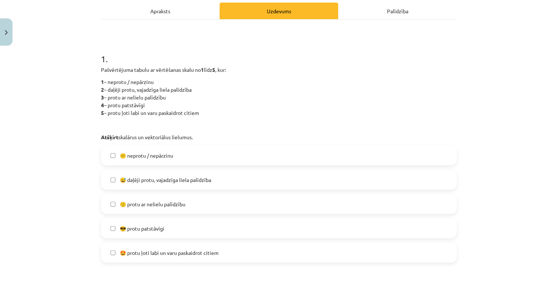
scroll to position [129, 0]
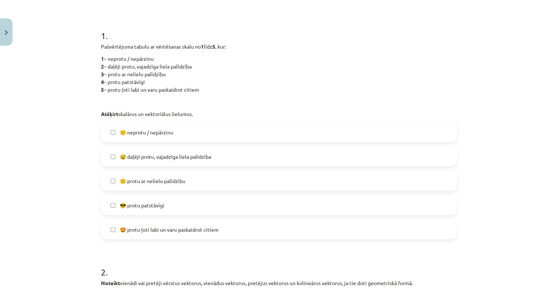
click at [163, 135] on span "😕 neprotu / nepārzinu" at bounding box center [146, 133] width 53 height 8
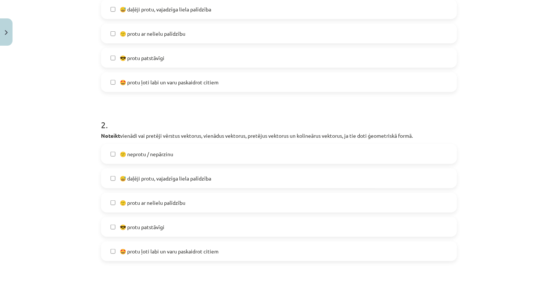
scroll to position [350, 0]
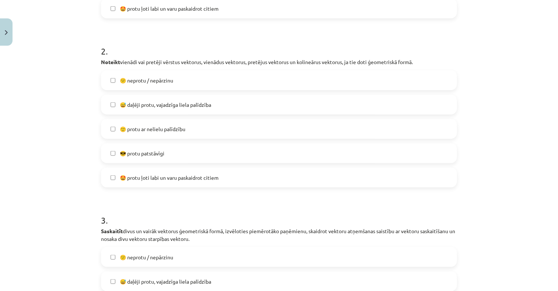
click at [158, 77] on span "😕 neprotu / nepārzinu" at bounding box center [146, 81] width 53 height 8
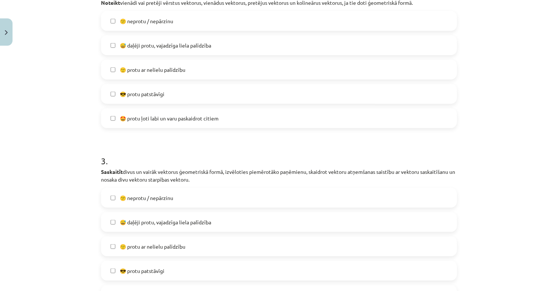
scroll to position [498, 0]
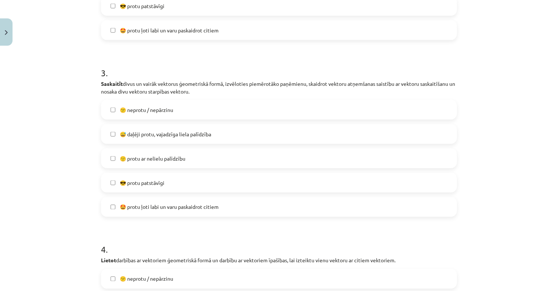
click at [162, 136] on span "😅 daļēji protu, vajadzīga liela palīdzība" at bounding box center [165, 135] width 91 height 8
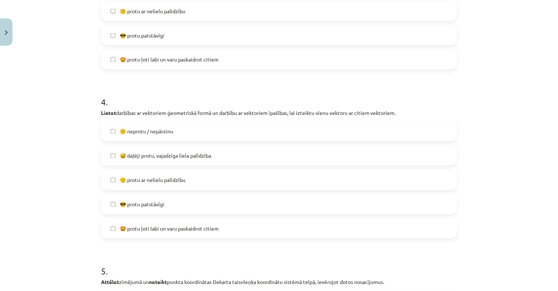
click at [157, 161] on label "😅 daļēji protu, vajadzīga liela palīdzība" at bounding box center [279, 156] width 355 height 18
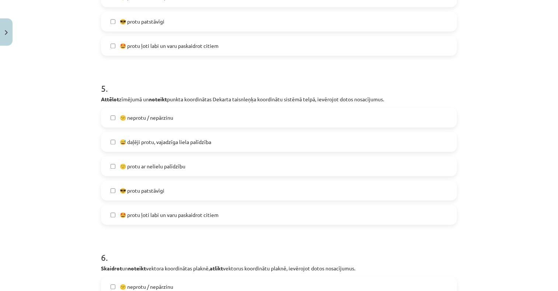
scroll to position [830, 0]
click at [167, 113] on span "😕 neprotu / nepārzinu" at bounding box center [146, 117] width 53 height 8
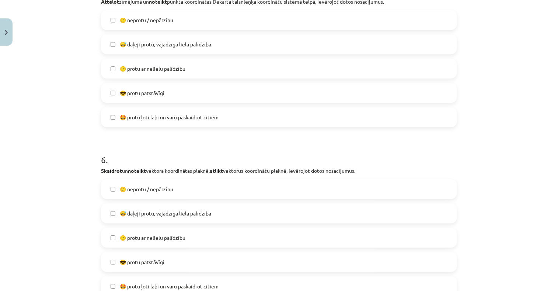
scroll to position [1014, 0]
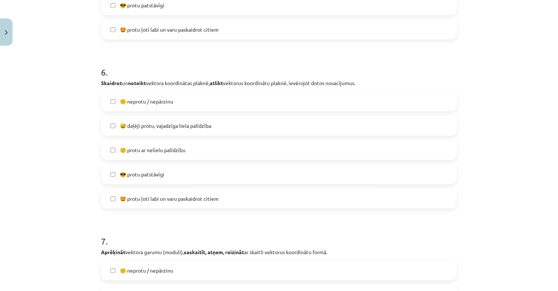
click at [145, 128] on span "😅 daļēji protu, vajadzīga liela palīdzība" at bounding box center [165, 126] width 91 height 8
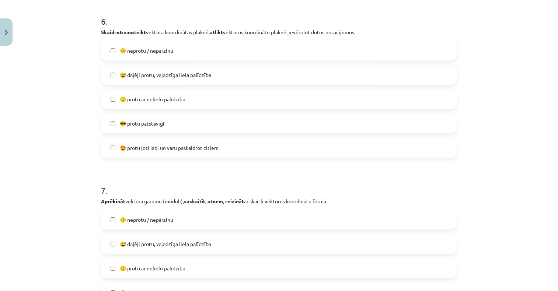
scroll to position [1125, 0]
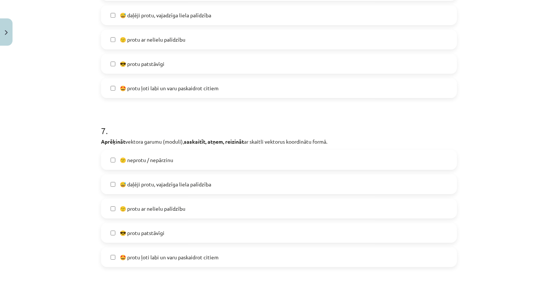
click at [133, 158] on span "😕 neprotu / nepārzinu" at bounding box center [146, 160] width 53 height 8
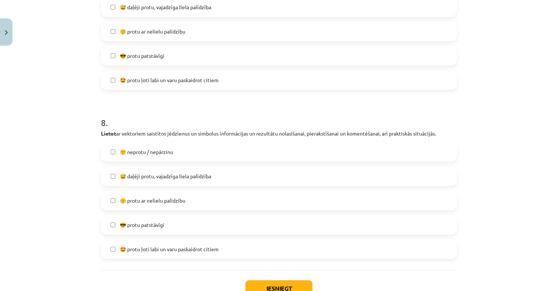
scroll to position [1309, 0]
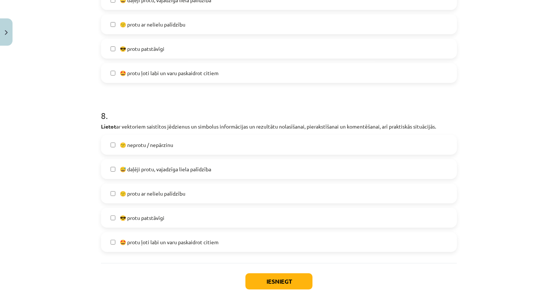
click at [157, 169] on span "😅 daļēji protu, vajadzīga liela palīdzība" at bounding box center [165, 170] width 91 height 8
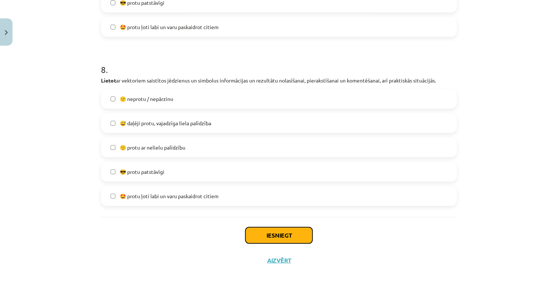
click at [271, 233] on button "Iesniegt" at bounding box center [279, 235] width 67 height 16
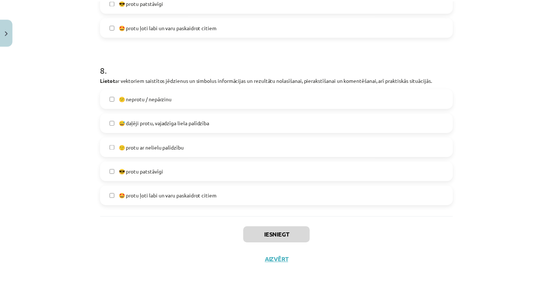
scroll to position [601, 0]
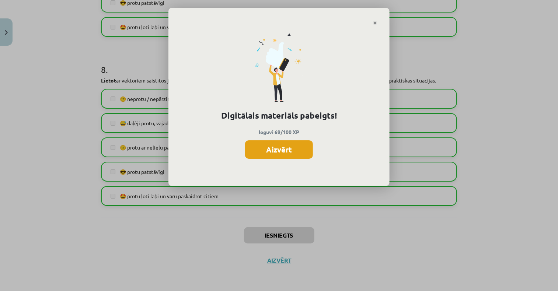
click at [292, 152] on button "Aizvērt" at bounding box center [279, 149] width 68 height 18
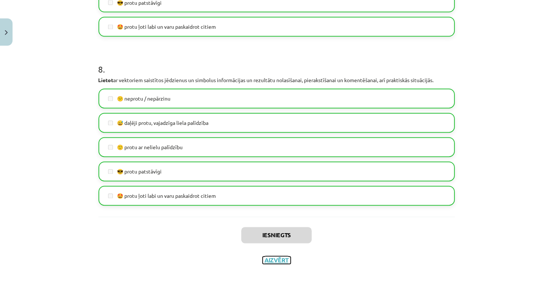
click at [274, 259] on button "Aizvērt" at bounding box center [277, 260] width 28 height 7
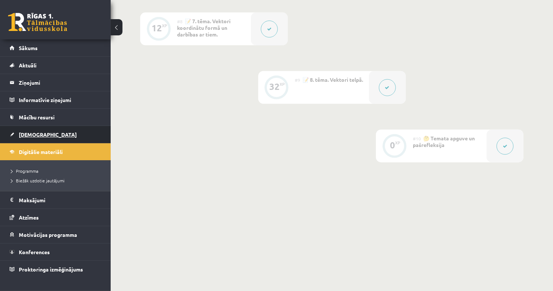
click at [25, 132] on span "[DEMOGRAPHIC_DATA]" at bounding box center [48, 134] width 58 height 7
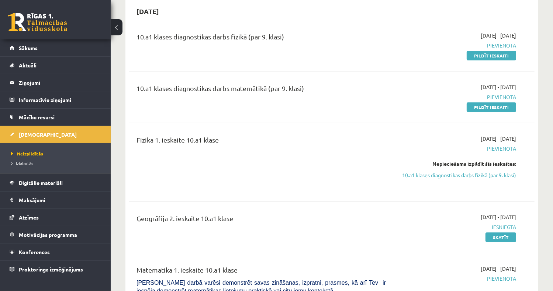
scroll to position [111, 0]
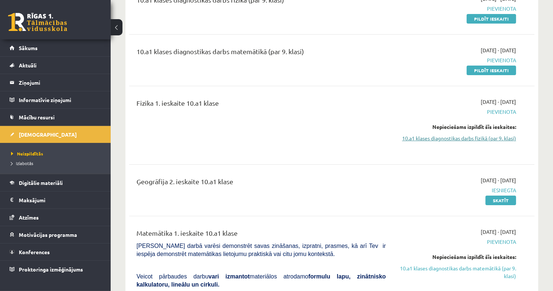
click at [442, 138] on link "10.a1 klases diagnostikas darbs fizikā (par 9. klasi)" at bounding box center [456, 139] width 119 height 8
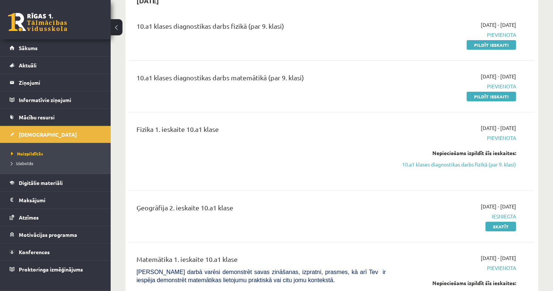
scroll to position [24, 0]
